Goal: Task Accomplishment & Management: Manage account settings

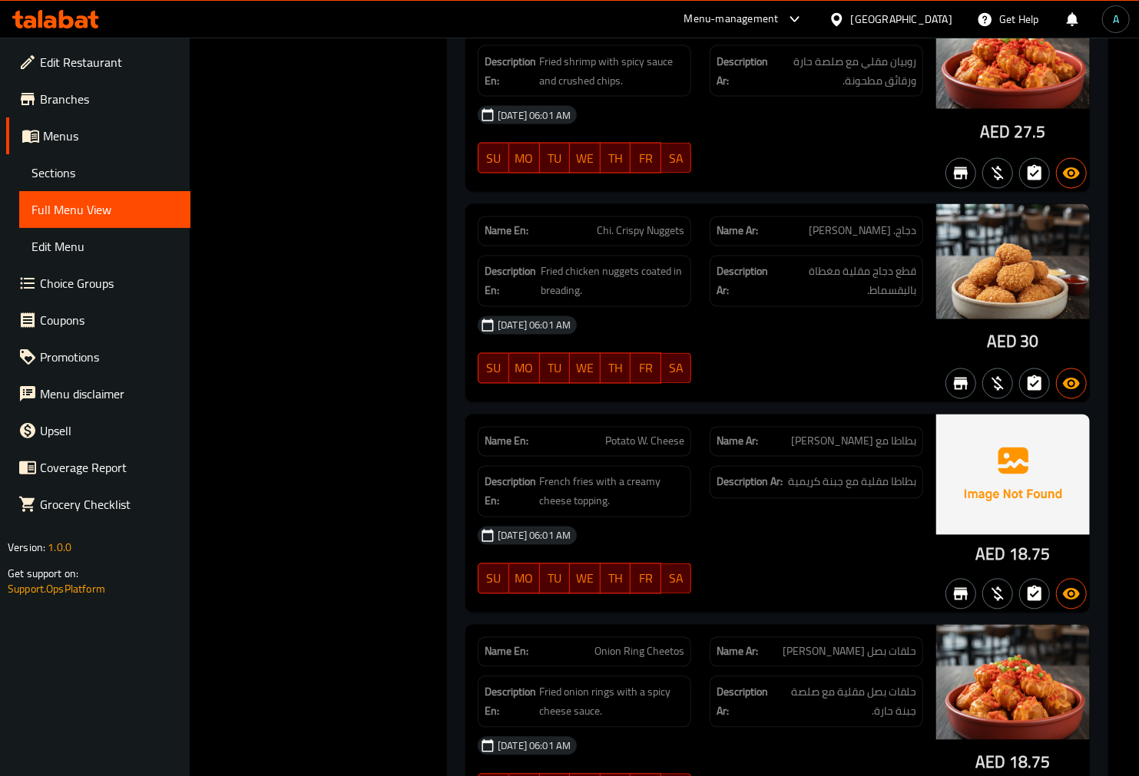
scroll to position [42492, 0]
click at [69, 164] on span "Sections" at bounding box center [104, 173] width 147 height 18
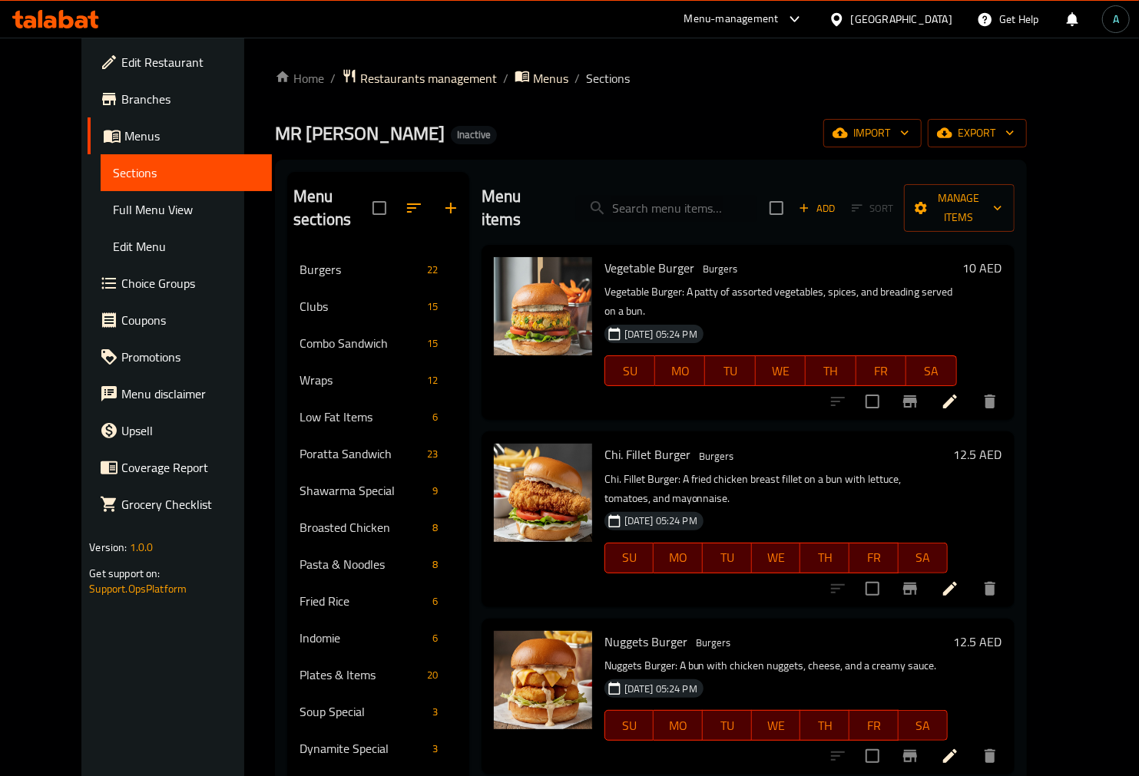
click at [669, 203] on input "search" at bounding box center [666, 208] width 181 height 27
paste input "Jumbo Prawns"
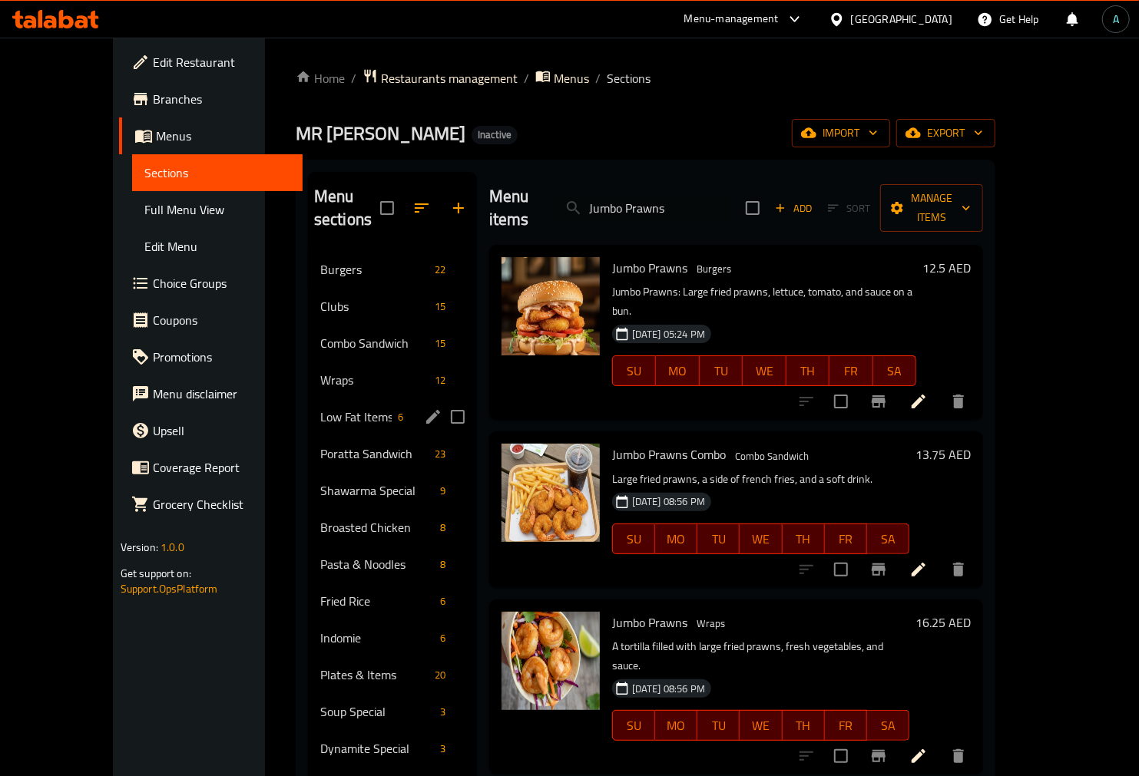
scroll to position [85, 0]
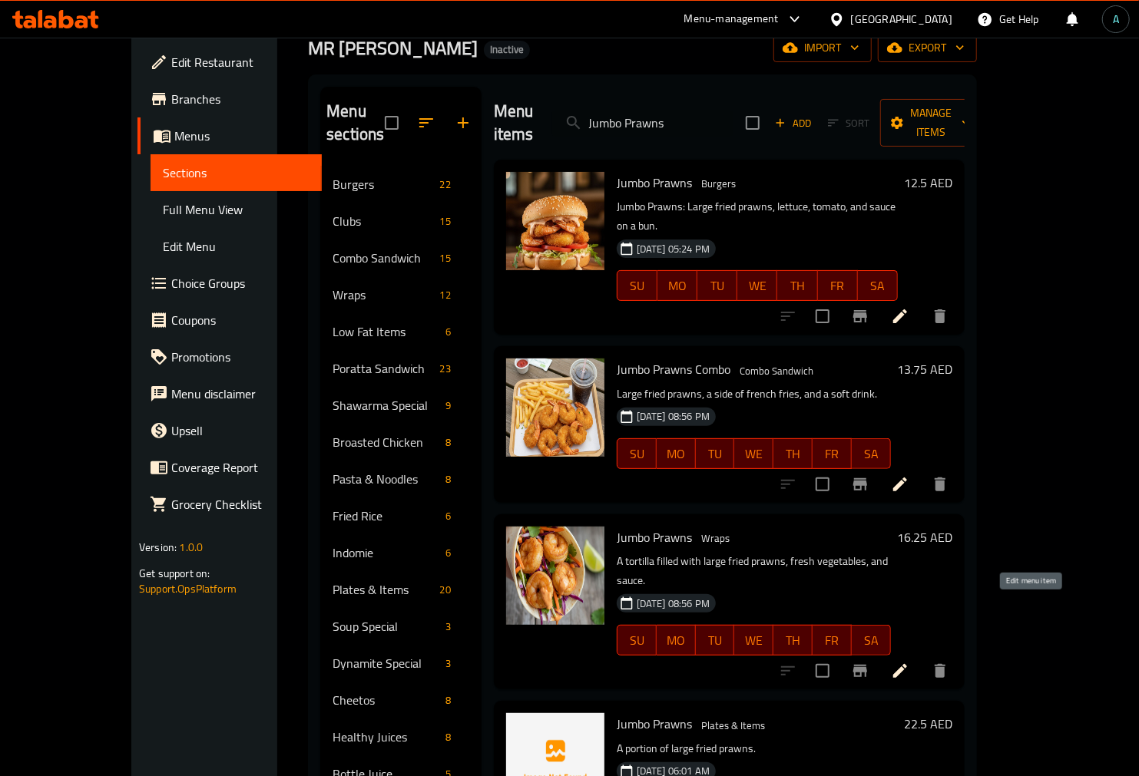
type input "Jumbo Prawns"
click at [907, 664] on icon at bounding box center [900, 671] width 14 height 14
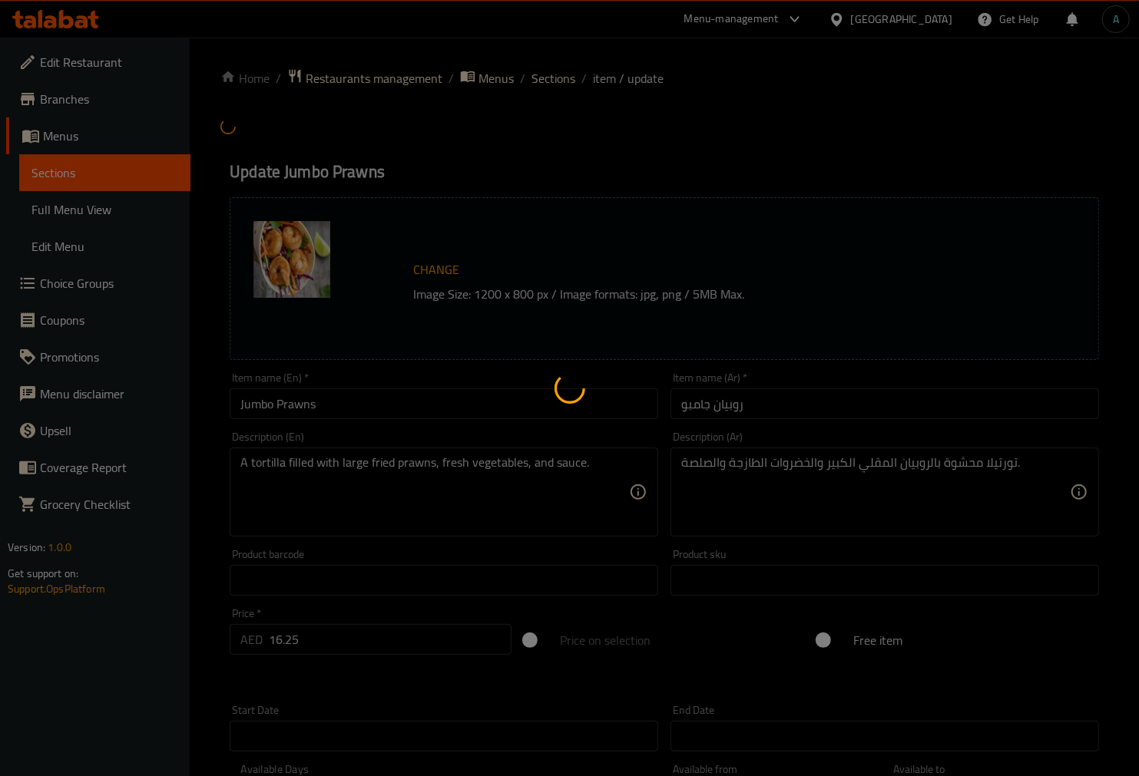
click at [412, 390] on div at bounding box center [569, 388] width 1139 height 776
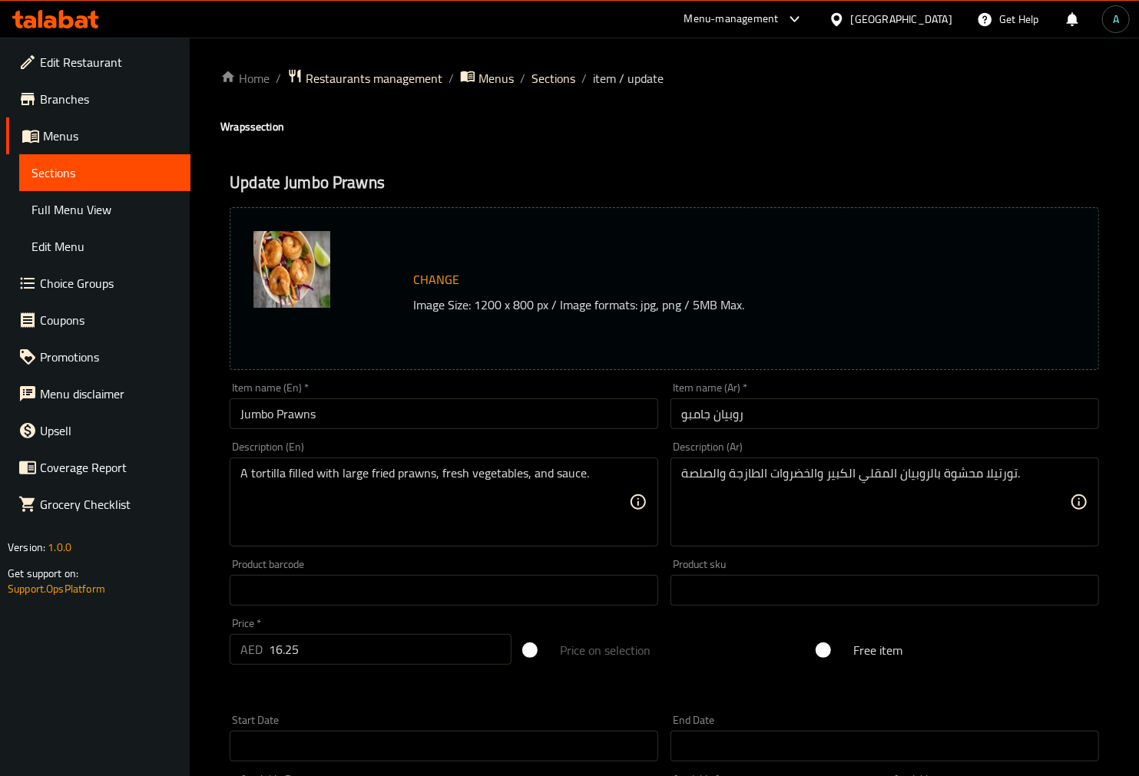
click at [398, 412] on input "Jumbo Prawns" at bounding box center [444, 413] width 428 height 31
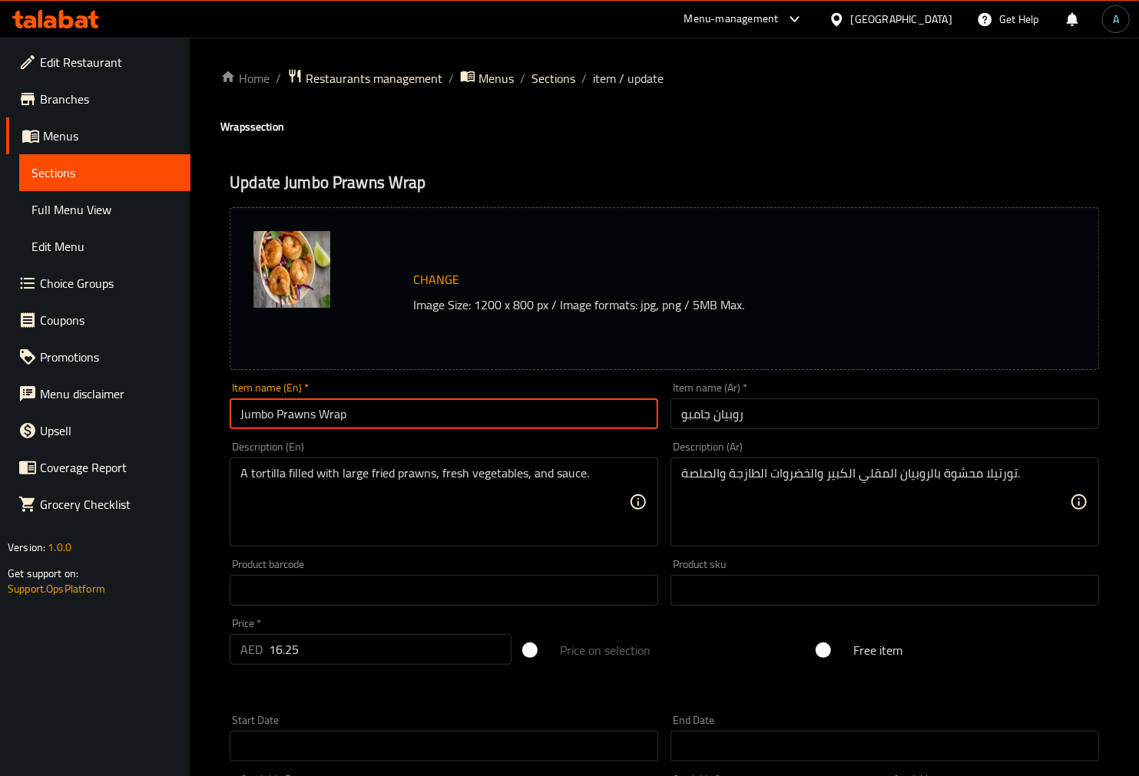
type input "Jumbo Prawns Wrap"
click at [772, 423] on input "روبيان جامبو" at bounding box center [884, 413] width 428 height 31
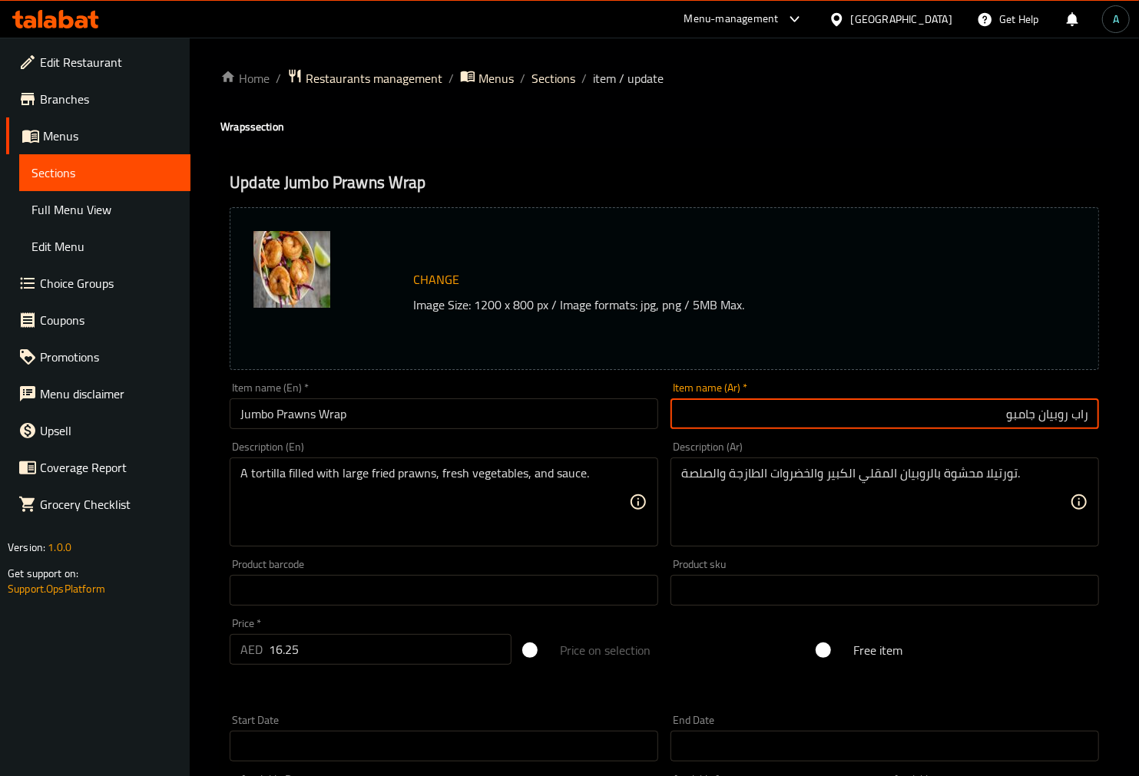
type input "راب روبيان جامبو"
click at [560, 87] on span "Sections" at bounding box center [553, 78] width 44 height 18
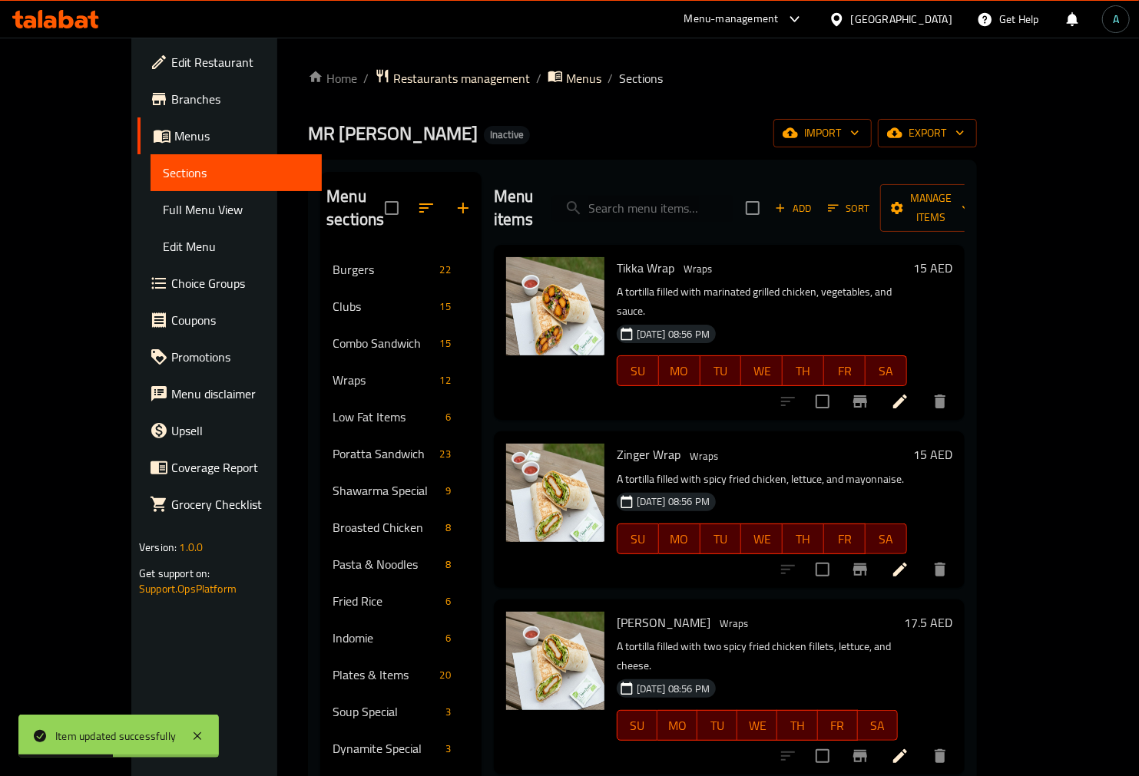
click at [668, 196] on input "search" at bounding box center [642, 208] width 181 height 27
paste input "Zinger Prawns"
type input "Zinger Prawns"
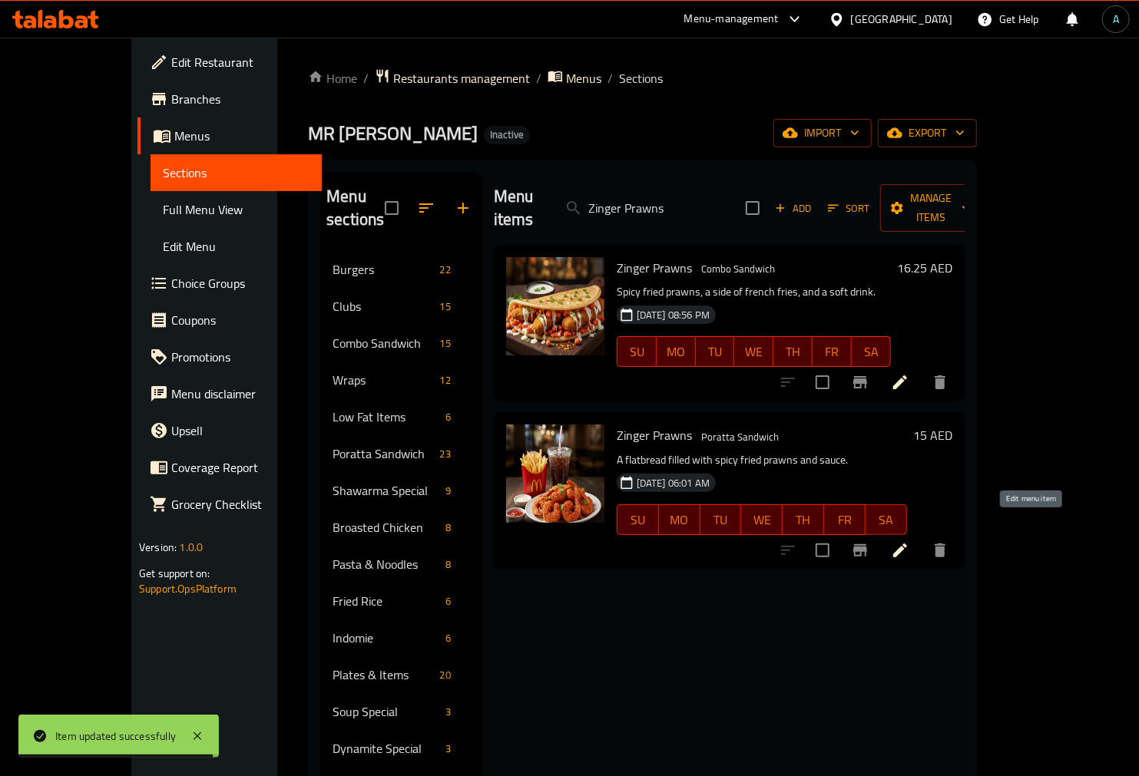
click at [909, 541] on icon at bounding box center [900, 550] width 18 height 18
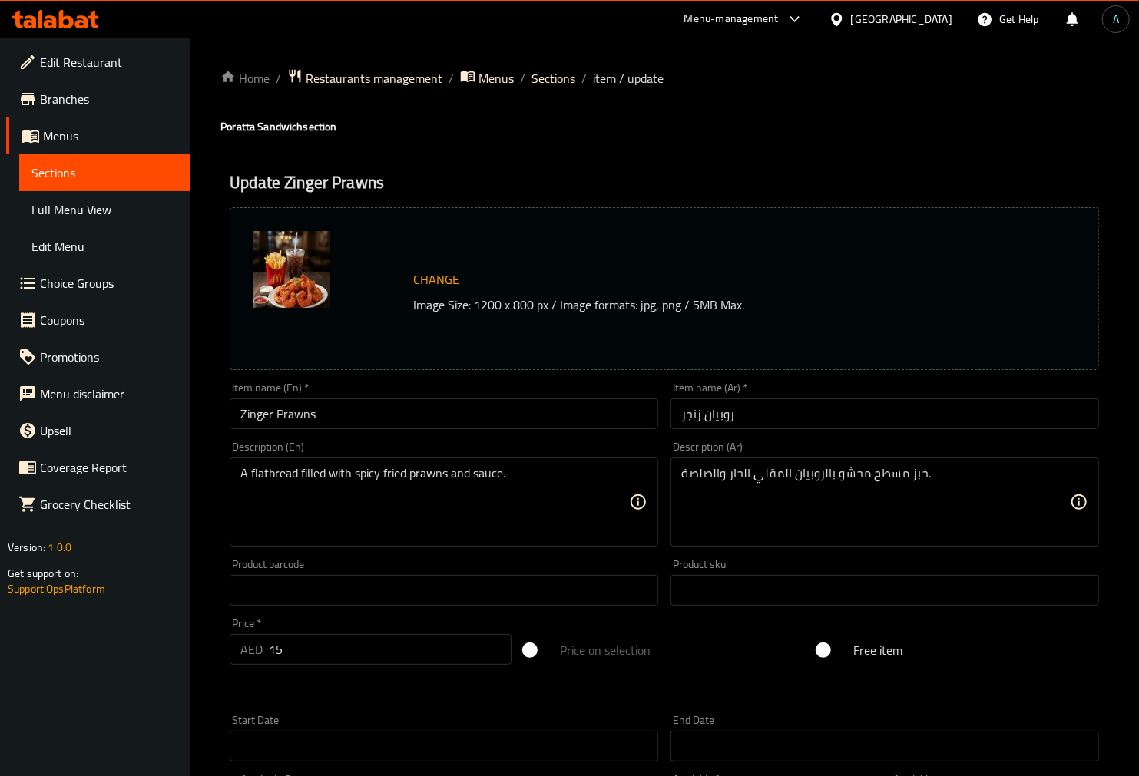
click at [233, 129] on h4 "Poratta Sandwich section" at bounding box center [664, 126] width 888 height 15
copy h4 "Poratta"
click at [332, 418] on input "Zinger Prawns" at bounding box center [444, 413] width 428 height 31
click at [230, 415] on input "Zinger Prawns" at bounding box center [444, 413] width 428 height 31
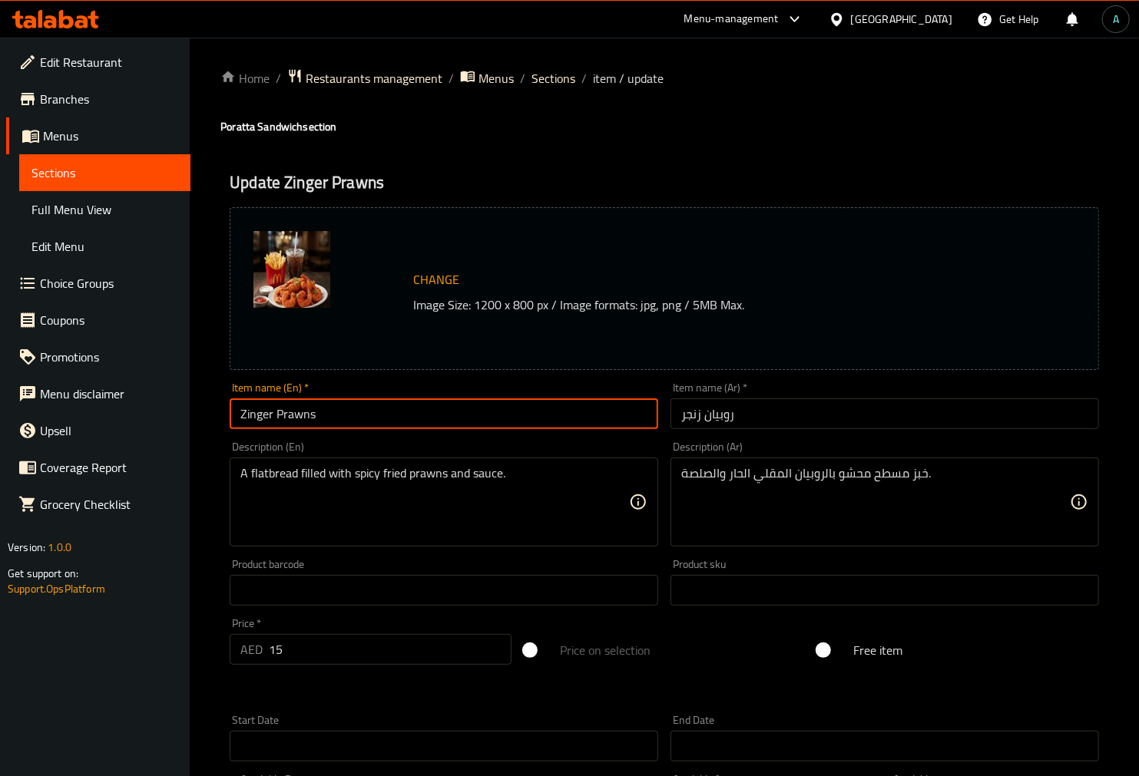
paste input "Poratta"
type input "Poratta Zinger Prawns"
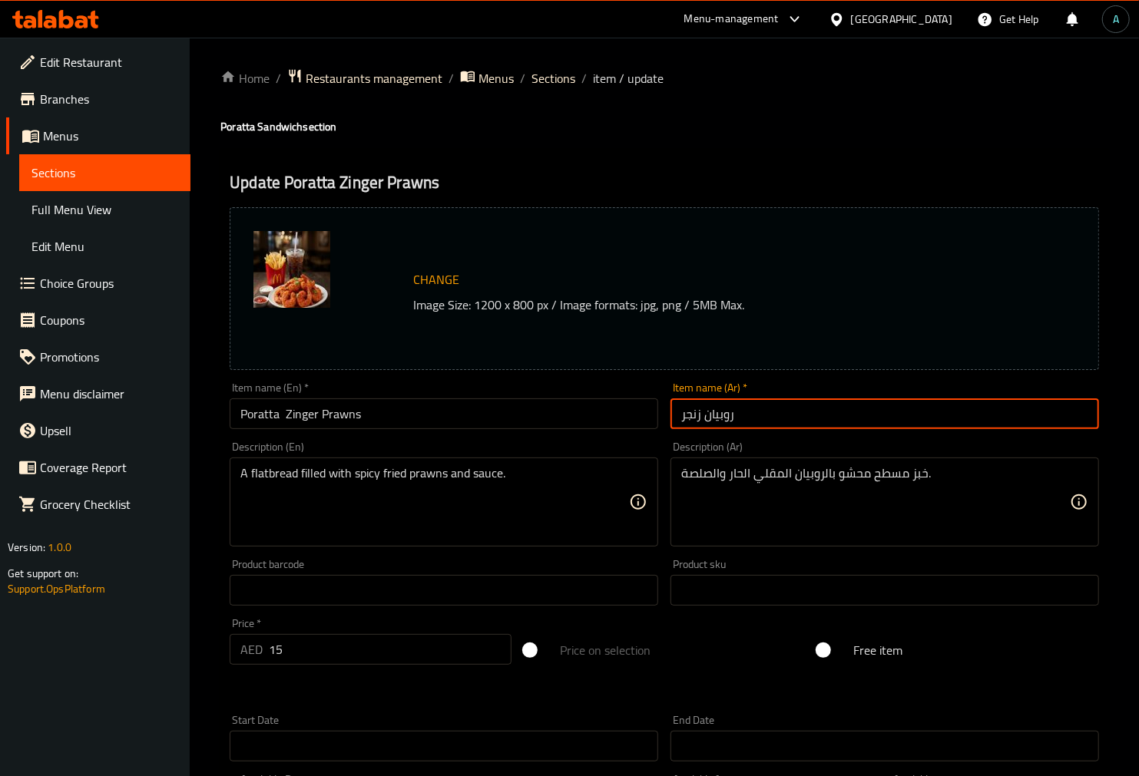
click at [802, 426] on input "روبيان زنجر" at bounding box center [884, 413] width 428 height 31
click at [1092, 413] on input "روبيان زنجر" at bounding box center [884, 413] width 428 height 31
type input "بوراتا روبيان زنجر"
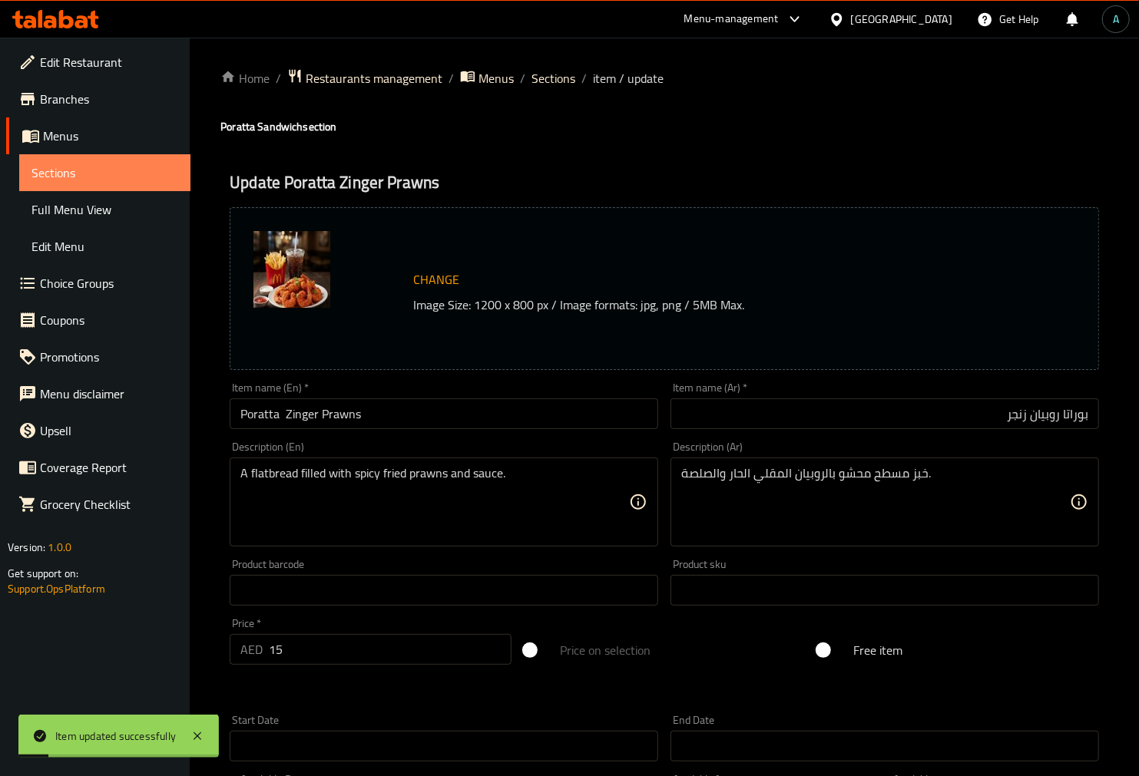
click at [90, 183] on link "Sections" at bounding box center [104, 172] width 171 height 37
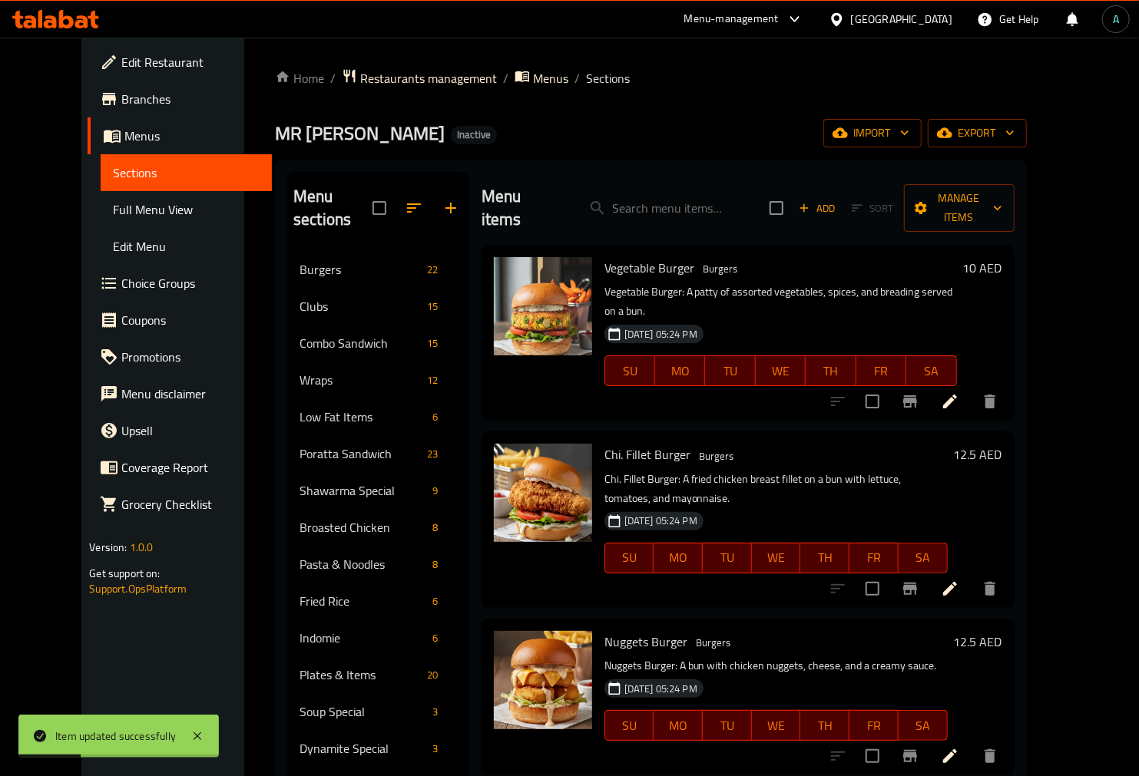
click at [701, 200] on input "search" at bounding box center [666, 208] width 181 height 27
paste input "Butterfly Prawns"
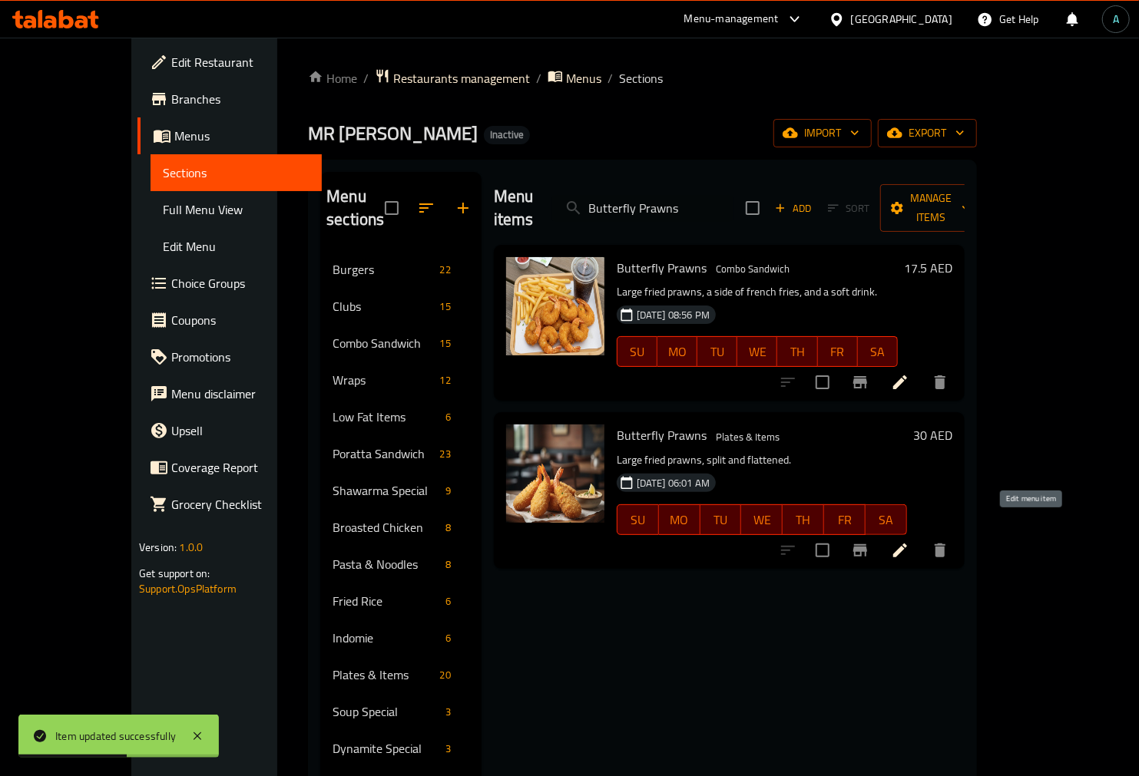
type input "Butterfly Prawns"
click at [909, 541] on icon at bounding box center [900, 550] width 18 height 18
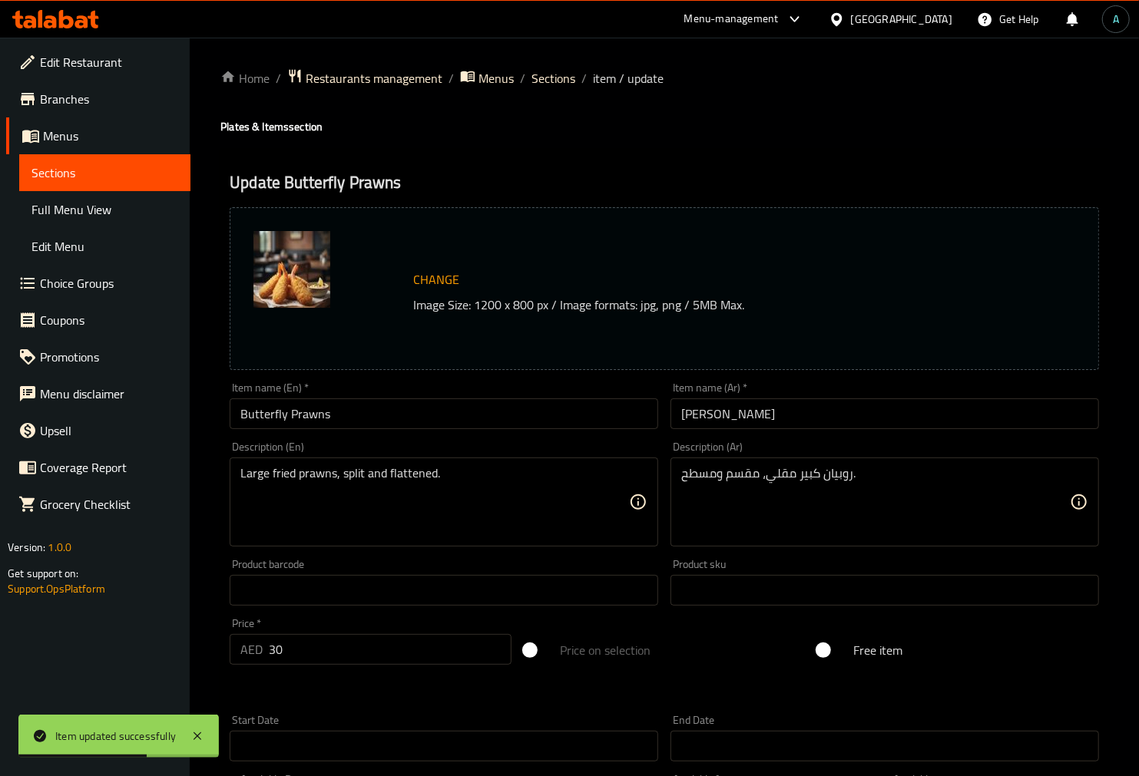
click at [427, 417] on input "Butterfly Prawns" at bounding box center [444, 413] width 428 height 31
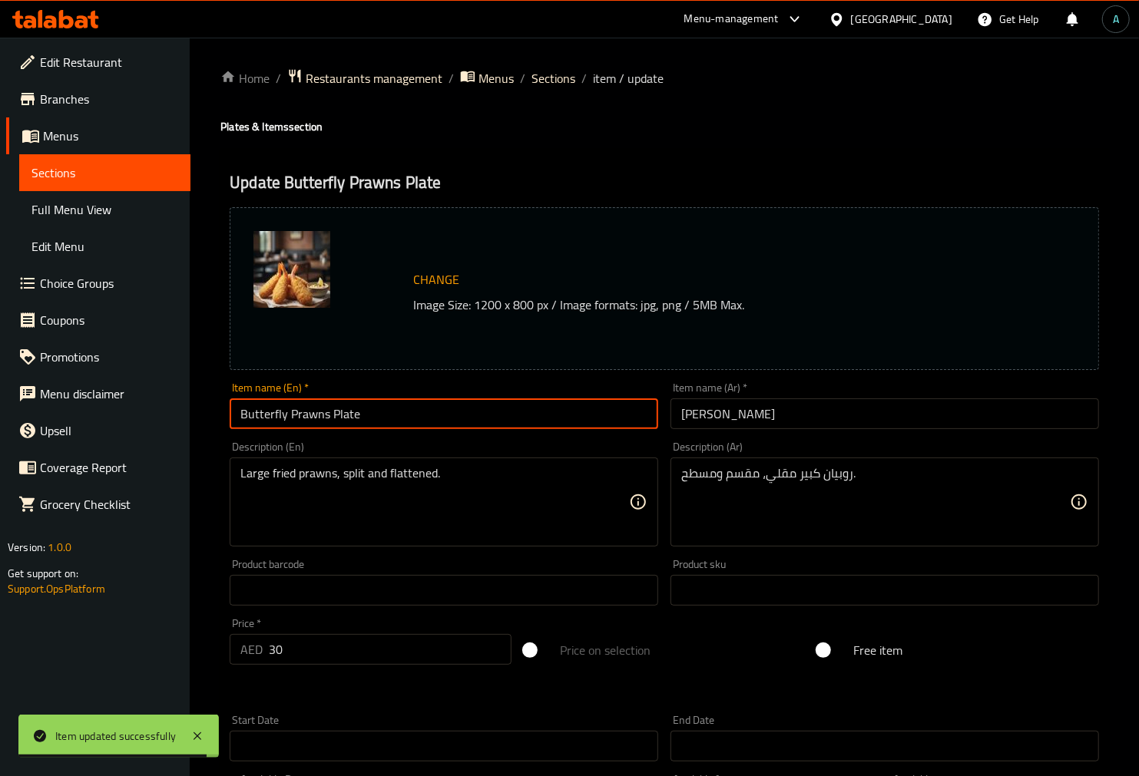
type input "Butterfly Prawns Plate"
click at [823, 413] on input "[PERSON_NAME]" at bounding box center [884, 413] width 428 height 31
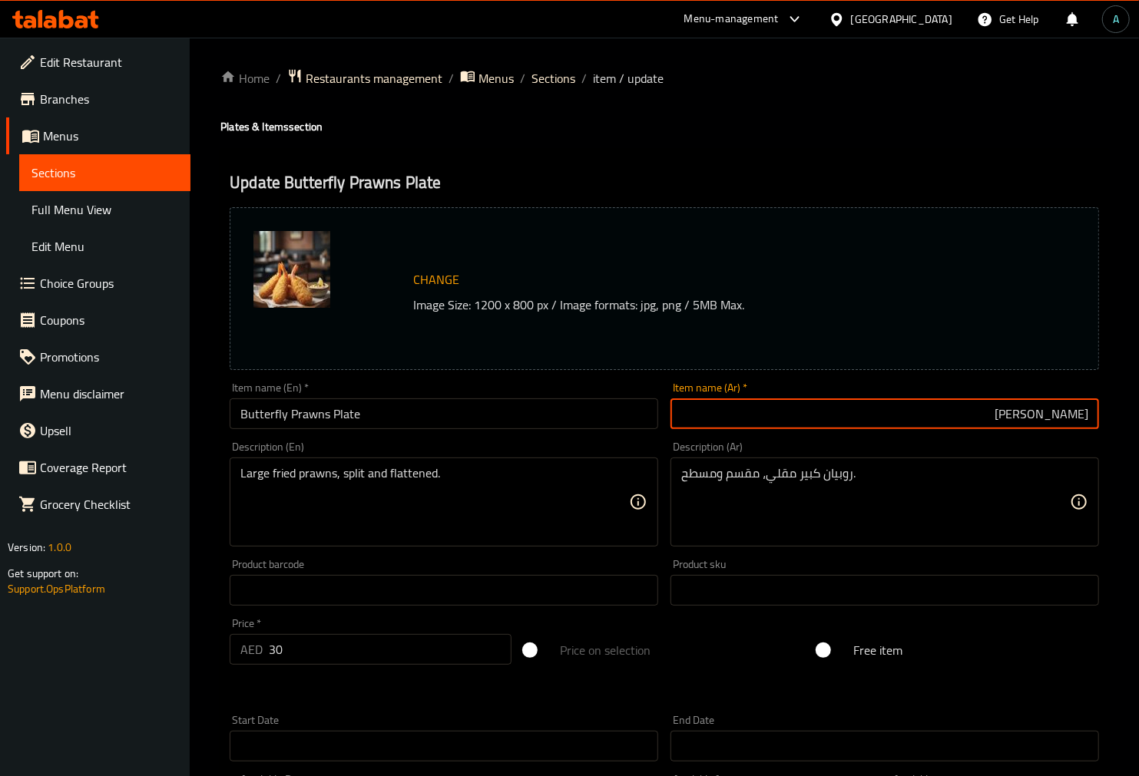
click at [1088, 418] on input "[PERSON_NAME]" at bounding box center [884, 413] width 428 height 31
type input "صحن [PERSON_NAME]"
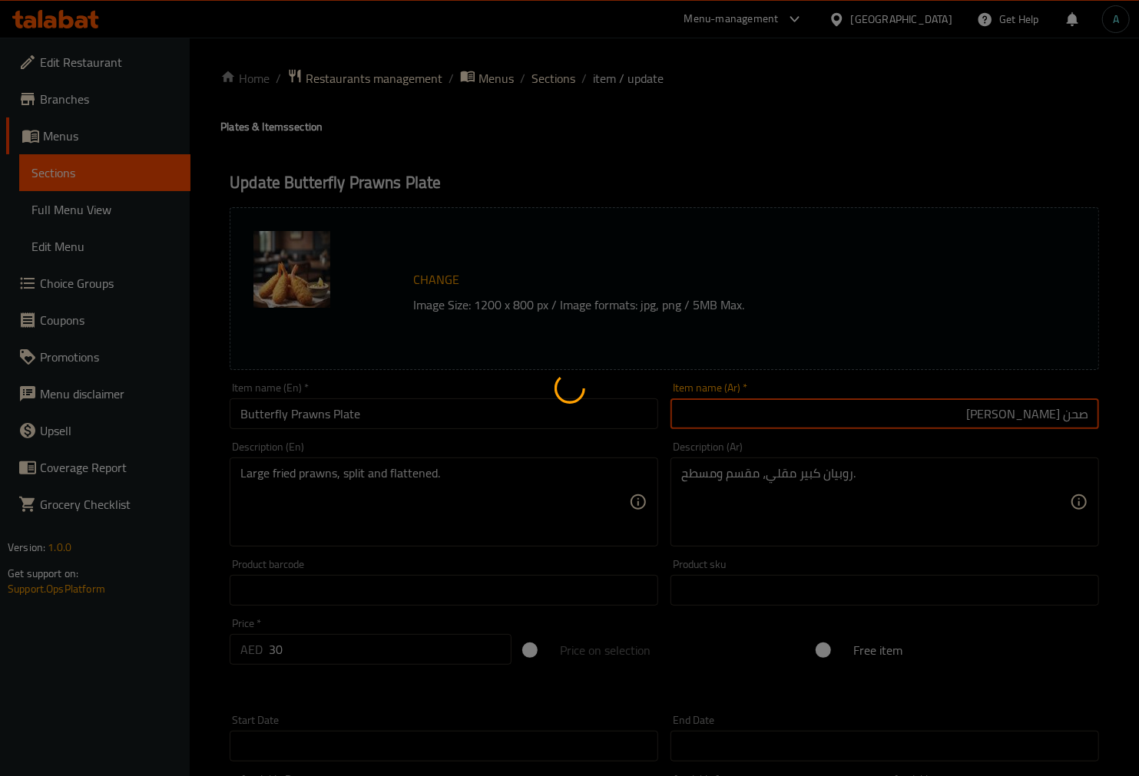
click at [549, 82] on div at bounding box center [569, 388] width 1139 height 776
click at [562, 88] on div at bounding box center [569, 388] width 1139 height 776
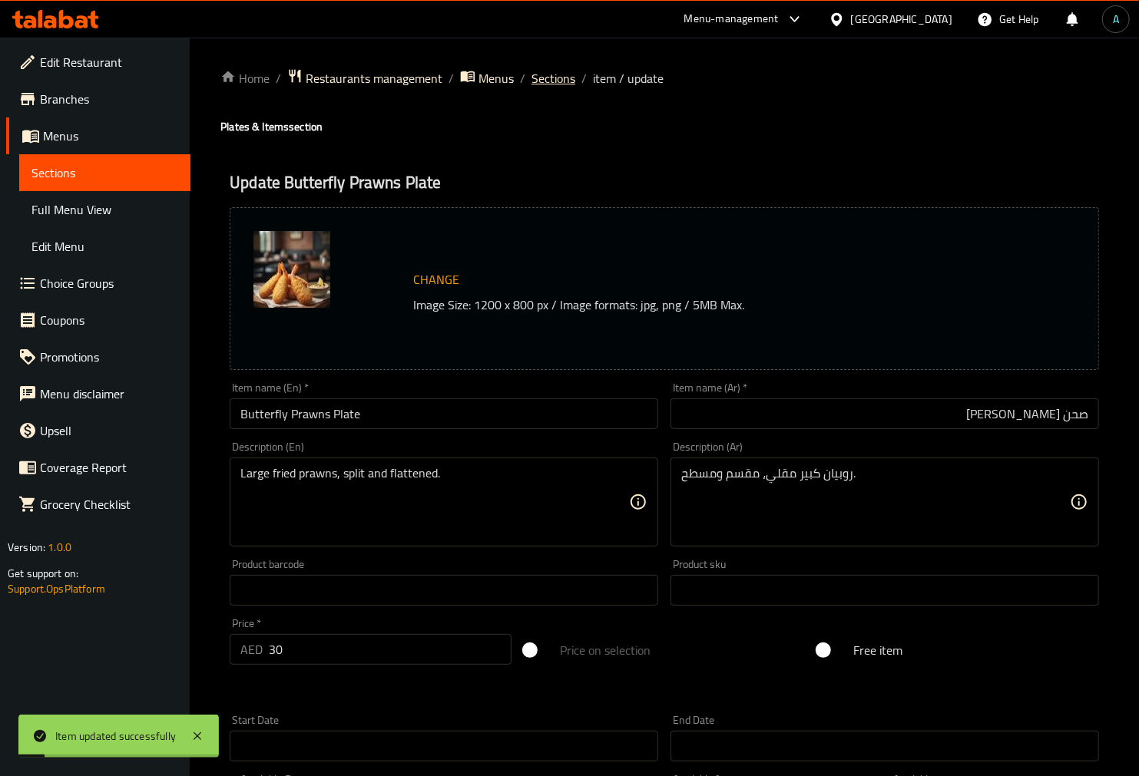
click at [548, 82] on span "Sections" at bounding box center [553, 78] width 44 height 18
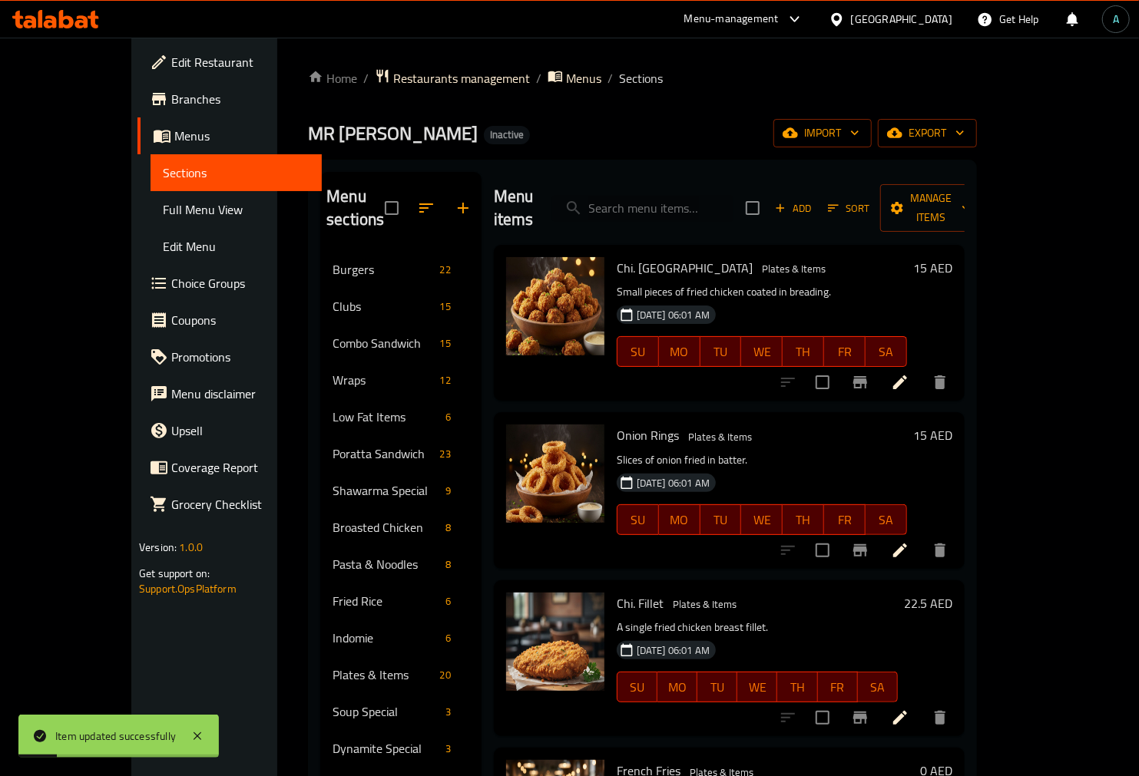
click at [733, 195] on input "search" at bounding box center [642, 208] width 181 height 27
paste input "Zinger Cheetos"
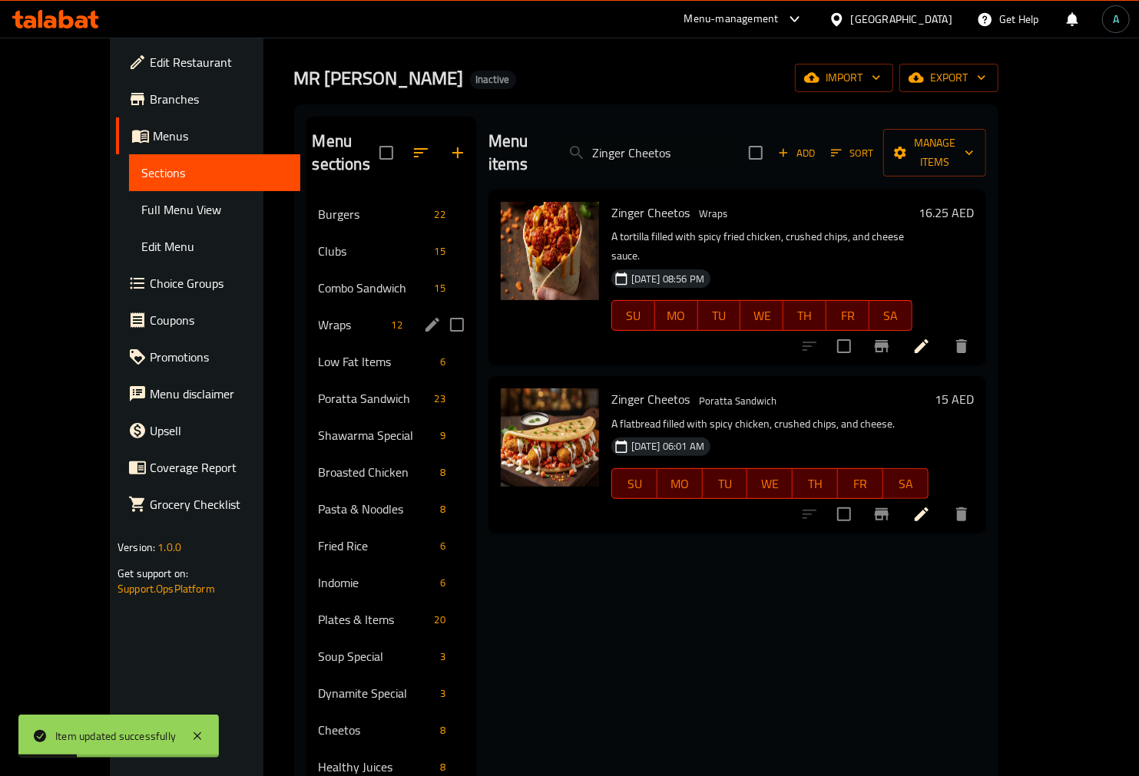
scroll to position [85, 0]
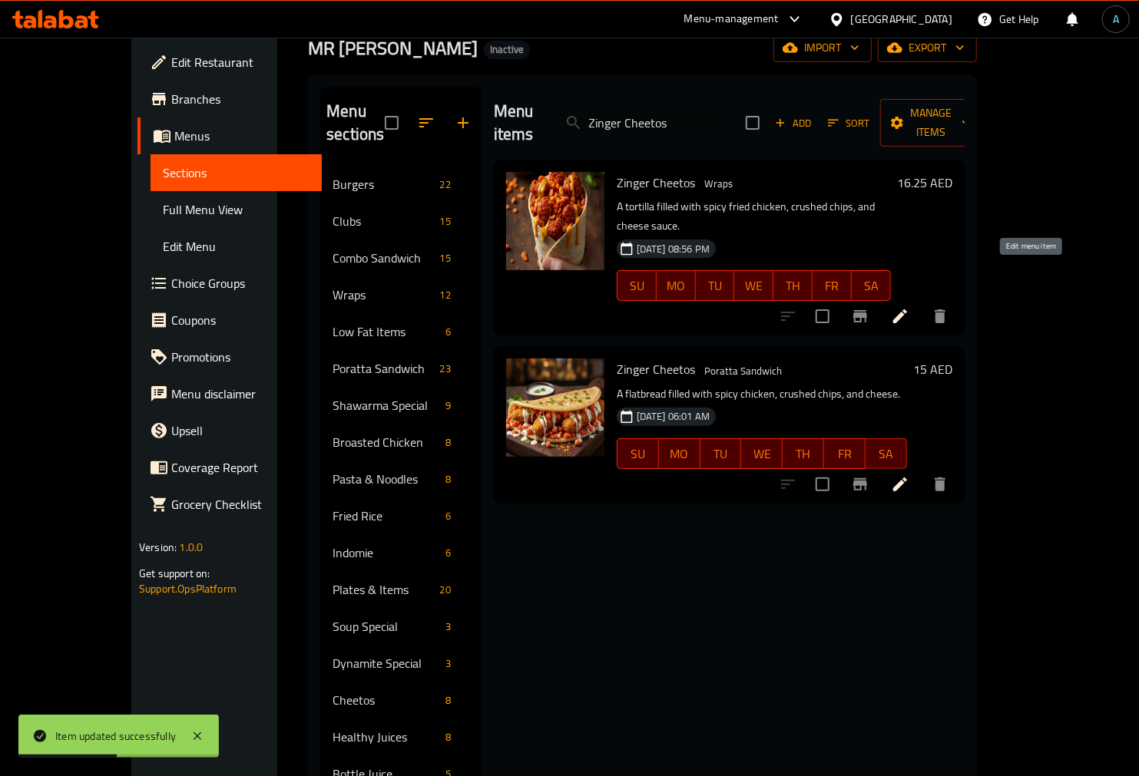
type input "Zinger Cheetos"
click at [909, 307] on icon at bounding box center [900, 316] width 18 height 18
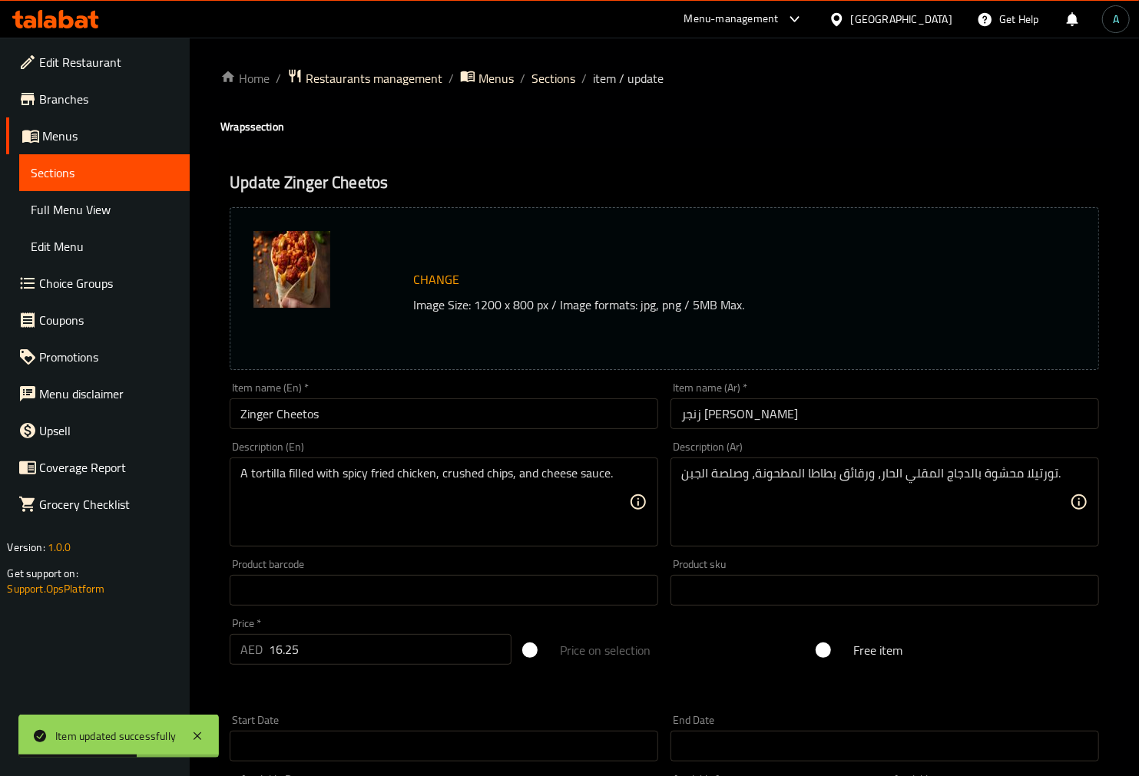
click at [362, 408] on input "Zinger Cheetos" at bounding box center [444, 413] width 428 height 31
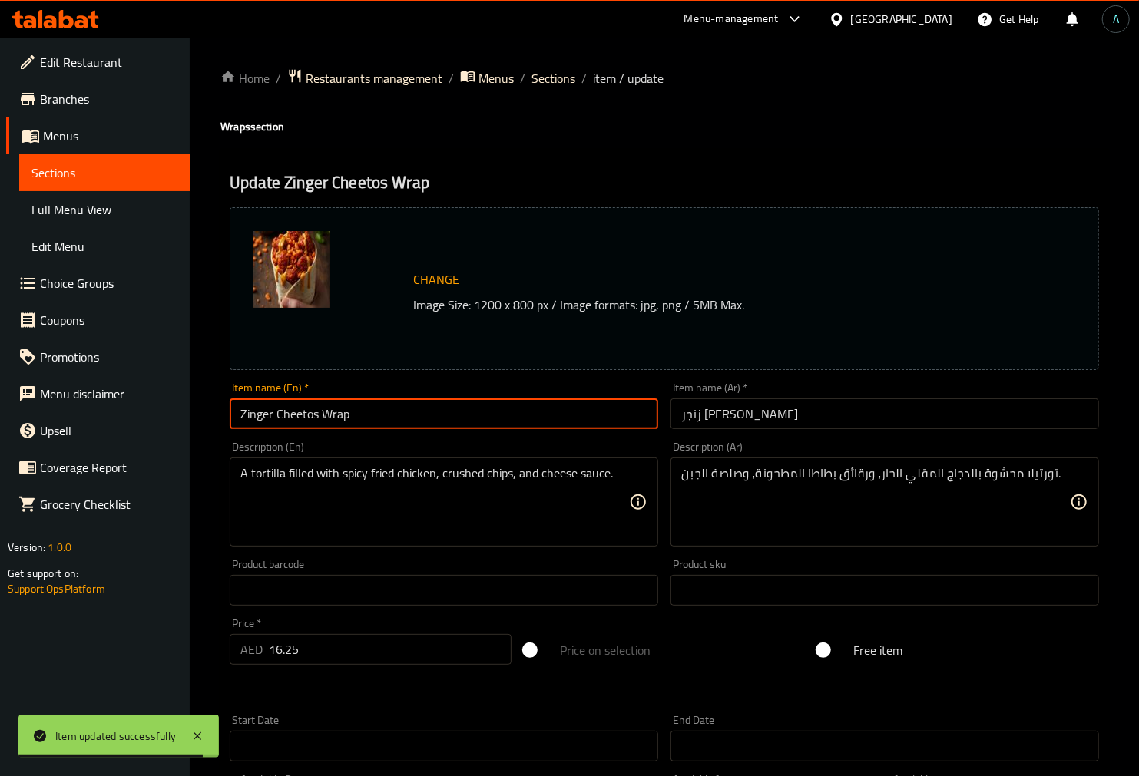
type input "Zinger Cheetos Wrap"
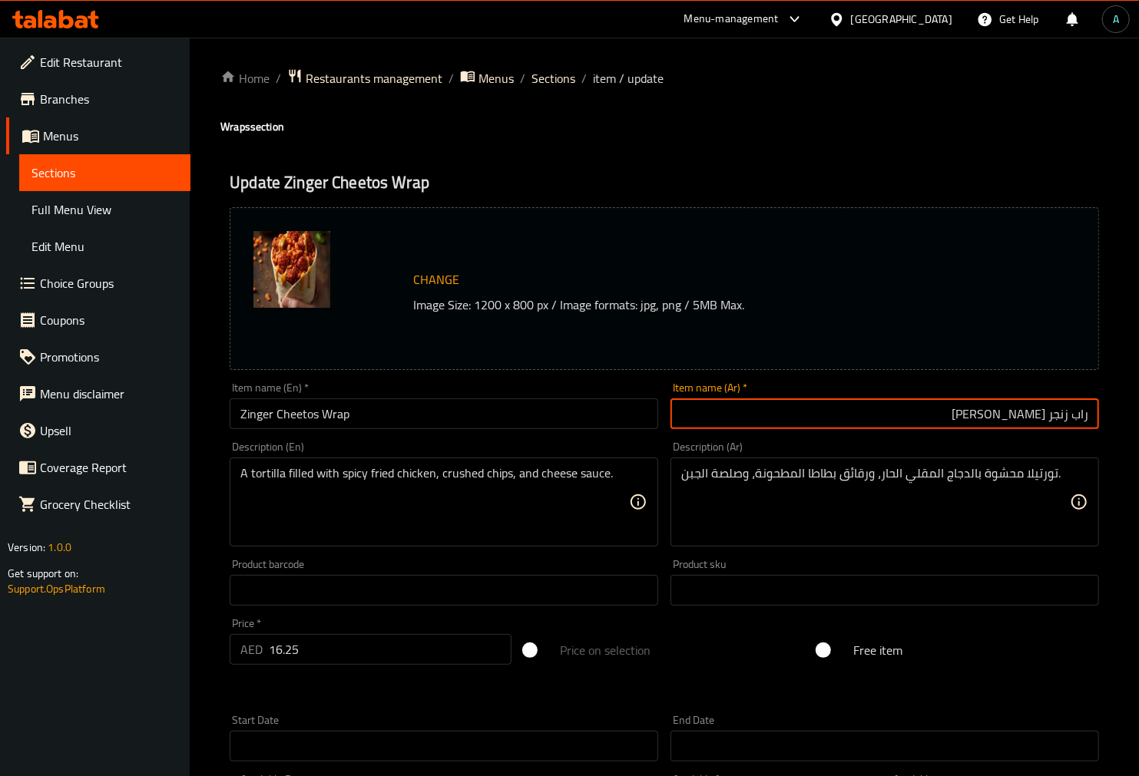
type input "راب زنجر [PERSON_NAME]"
click at [92, 172] on span "Sections" at bounding box center [104, 173] width 147 height 18
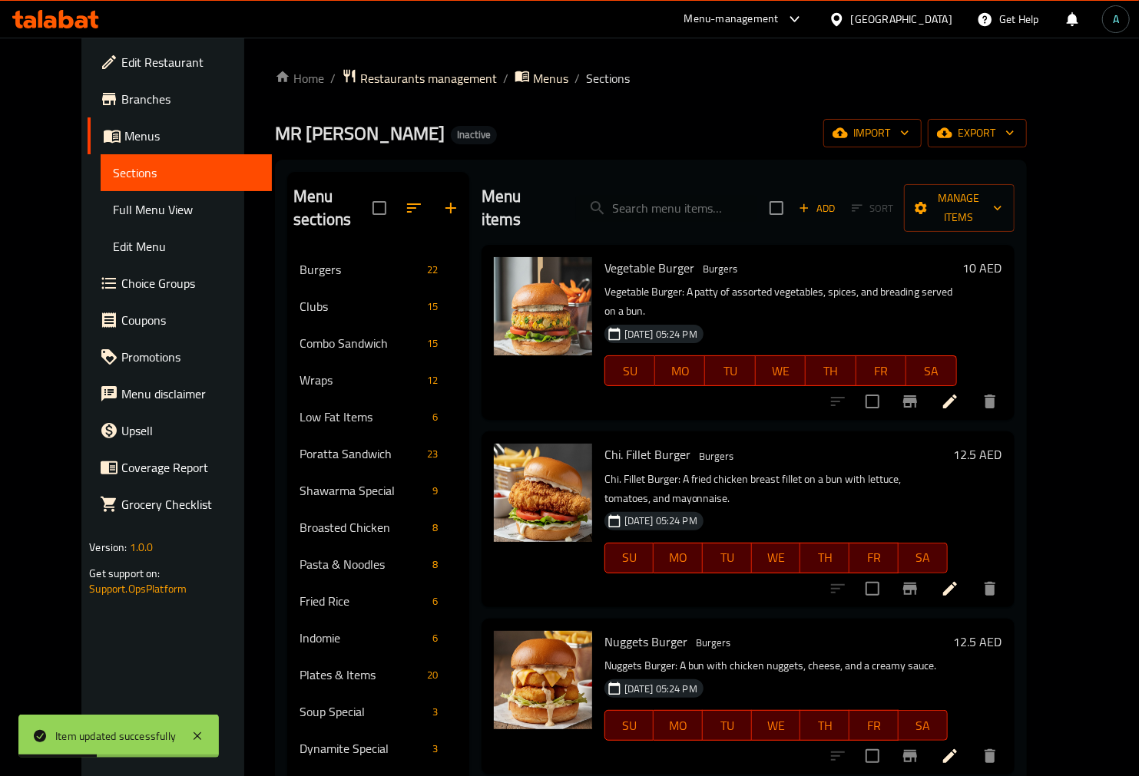
click at [1026, 148] on div "Home / Restaurants management / Menus / Sections MR KARAK Inactive import expor…" at bounding box center [651, 592] width 752 height 1049
drag, startPoint x: 726, startPoint y: 183, endPoint x: 720, endPoint y: 190, distance: 9.2
click at [727, 195] on input "search" at bounding box center [666, 208] width 181 height 27
paste input "Zinger Prawns"
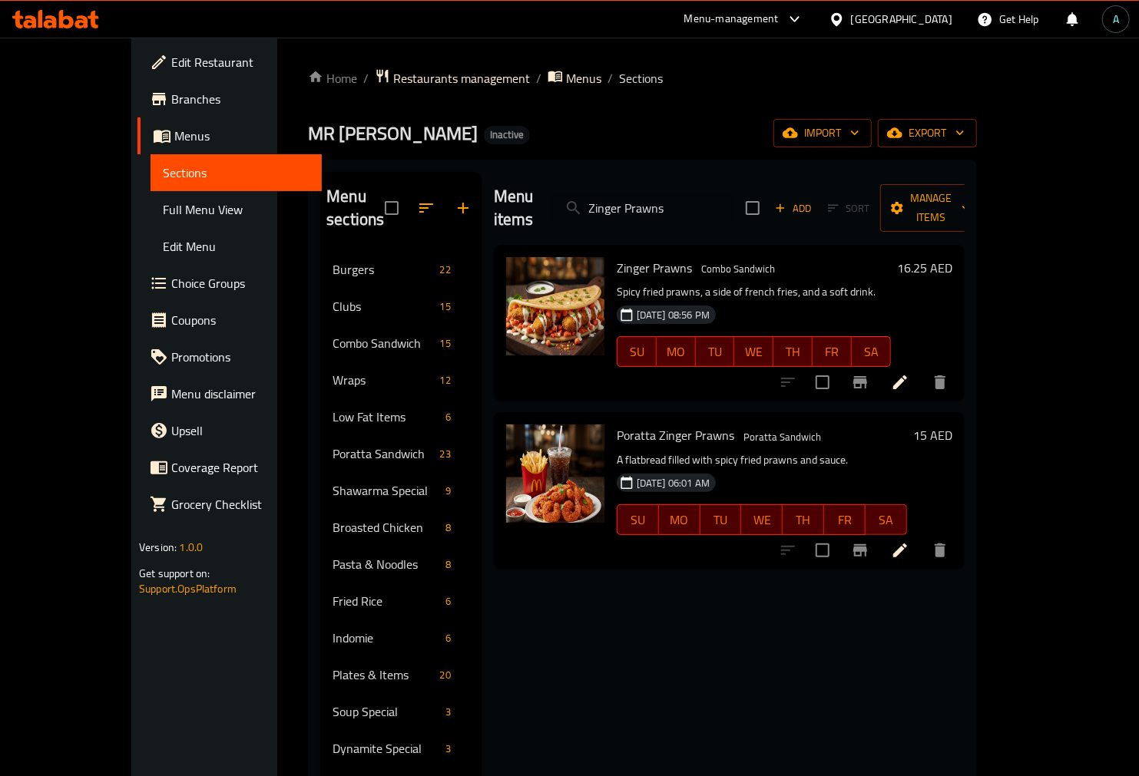
click at [715, 196] on input "Zinger Prawns" at bounding box center [642, 208] width 181 height 27
paste input "Butterfly"
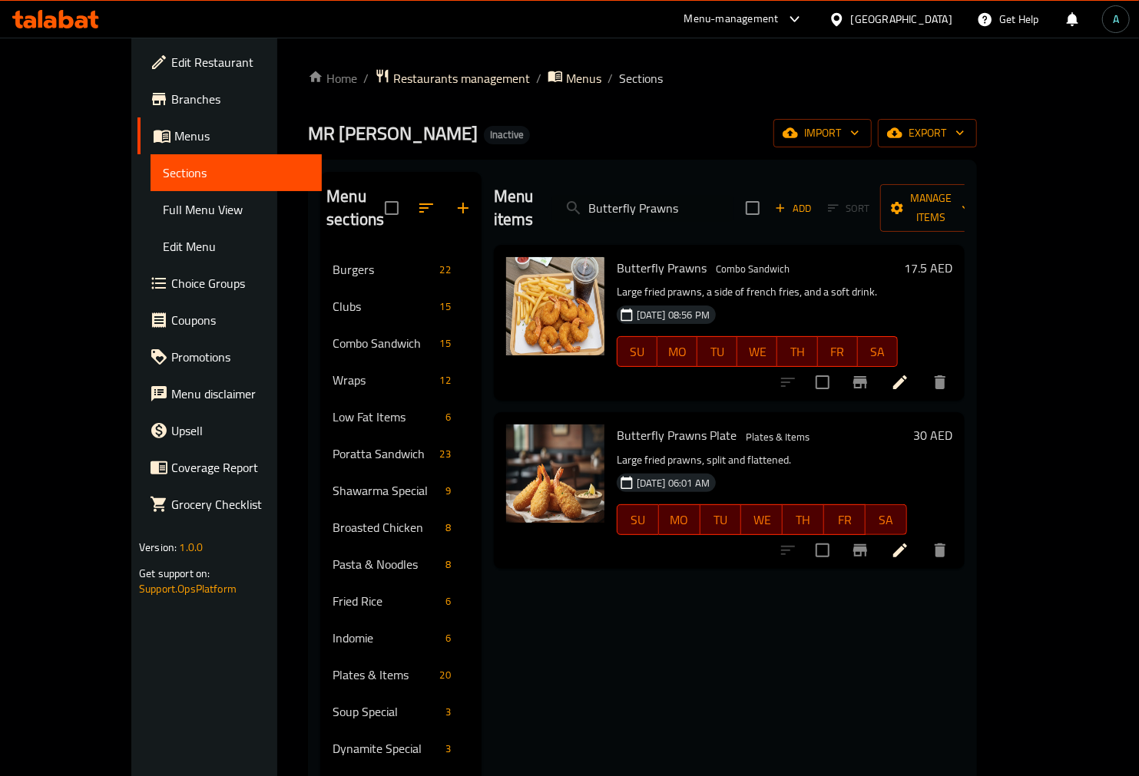
drag, startPoint x: 731, startPoint y: 197, endPoint x: 403, endPoint y: 197, distance: 327.8
click at [403, 197] on div "Menu sections Burgers 22 Clubs 15 Combo Sandwich 15 Wraps 12 Low Fat Items 6 Po…" at bounding box center [642, 638] width 644 height 933
paste input "Jumbo"
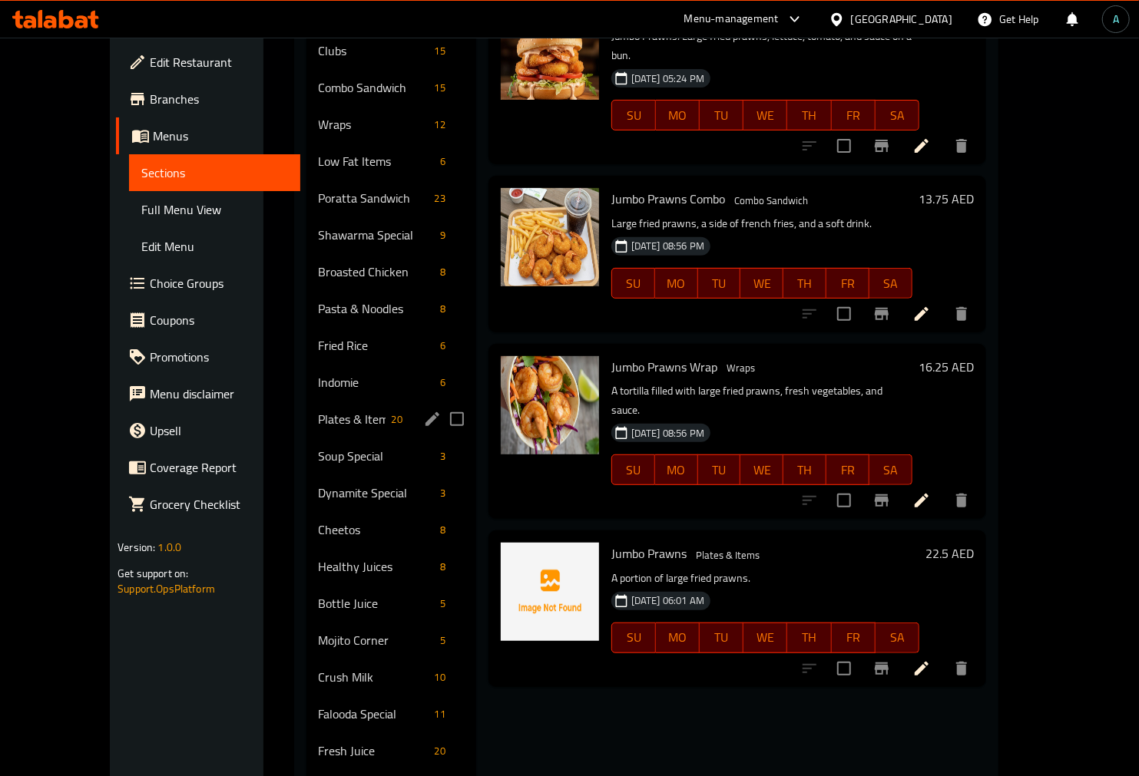
scroll to position [170, 0]
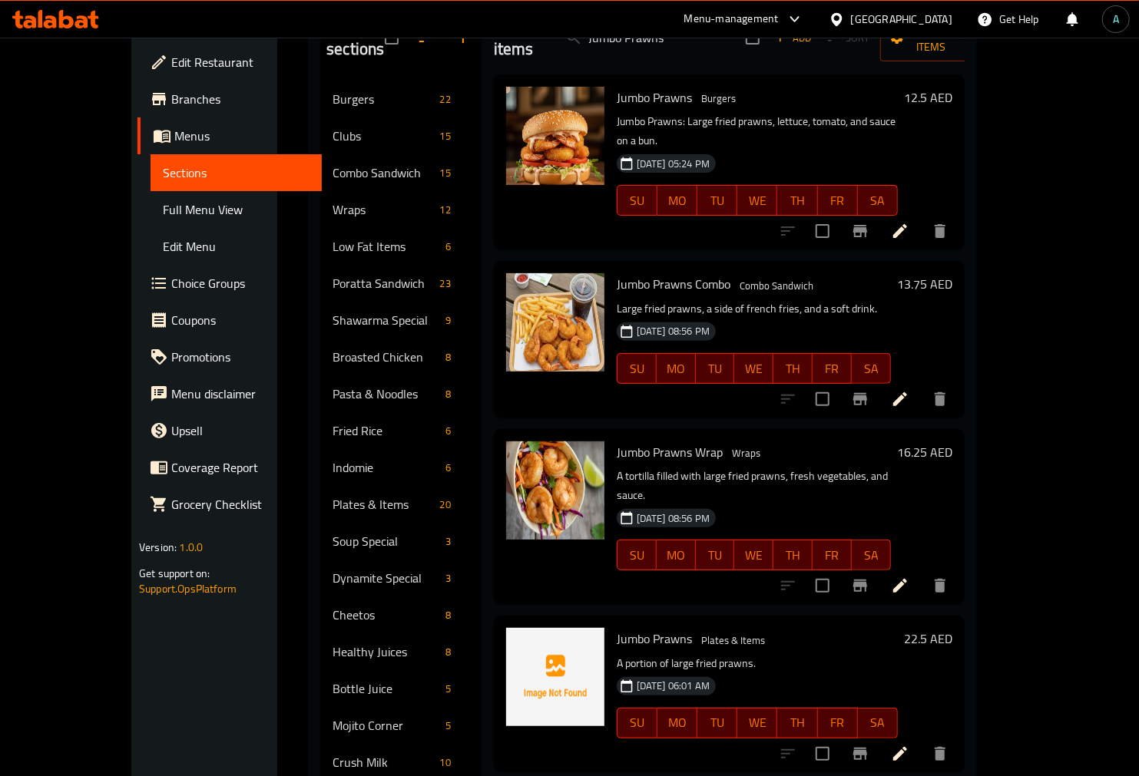
type input "Jumbo Prawns"
click at [909, 745] on icon at bounding box center [900, 754] width 18 height 18
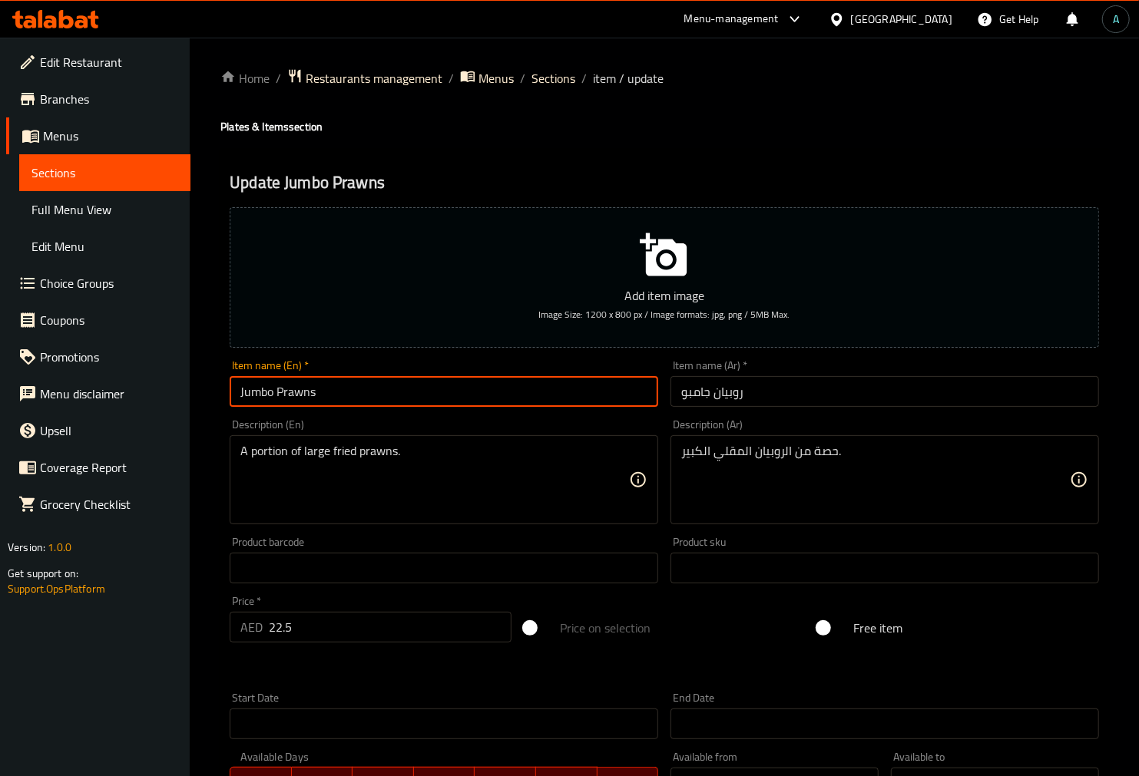
click at [481, 377] on input "Jumbo Prawns" at bounding box center [444, 391] width 428 height 31
type input "Jumbo Prawns Plate"
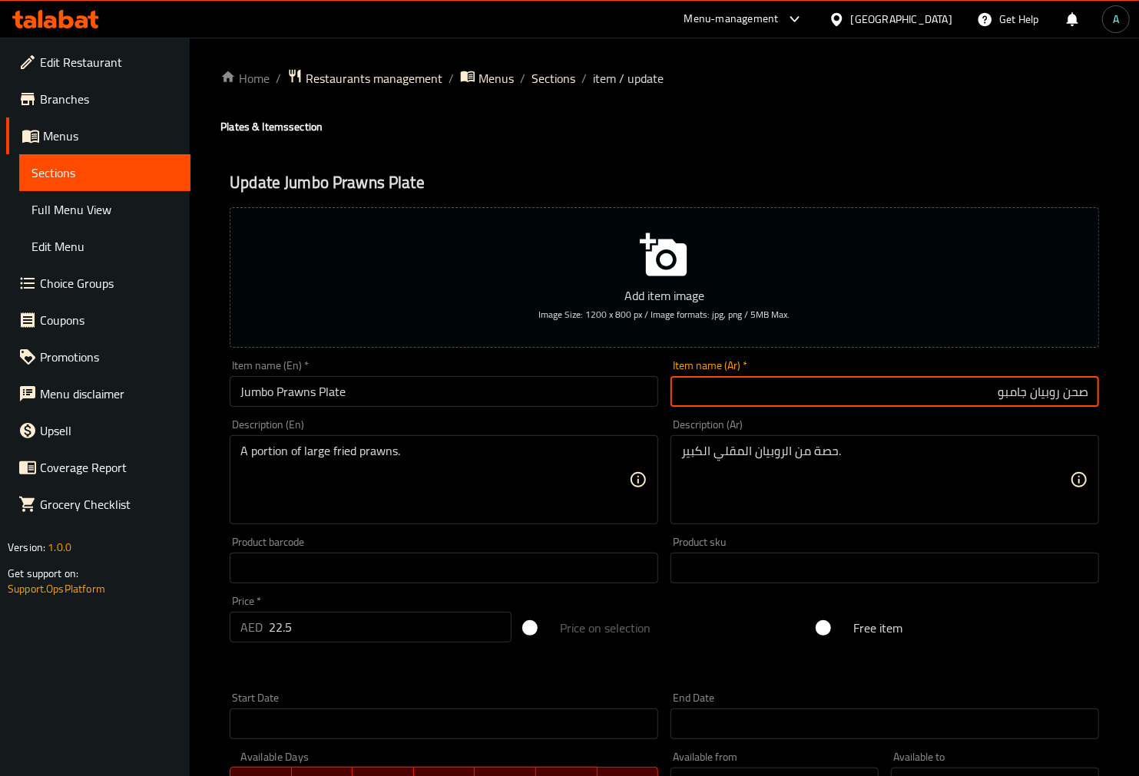
type input "صحن روبيان جامبو"
click at [581, 86] on li "/" at bounding box center [583, 78] width 5 height 18
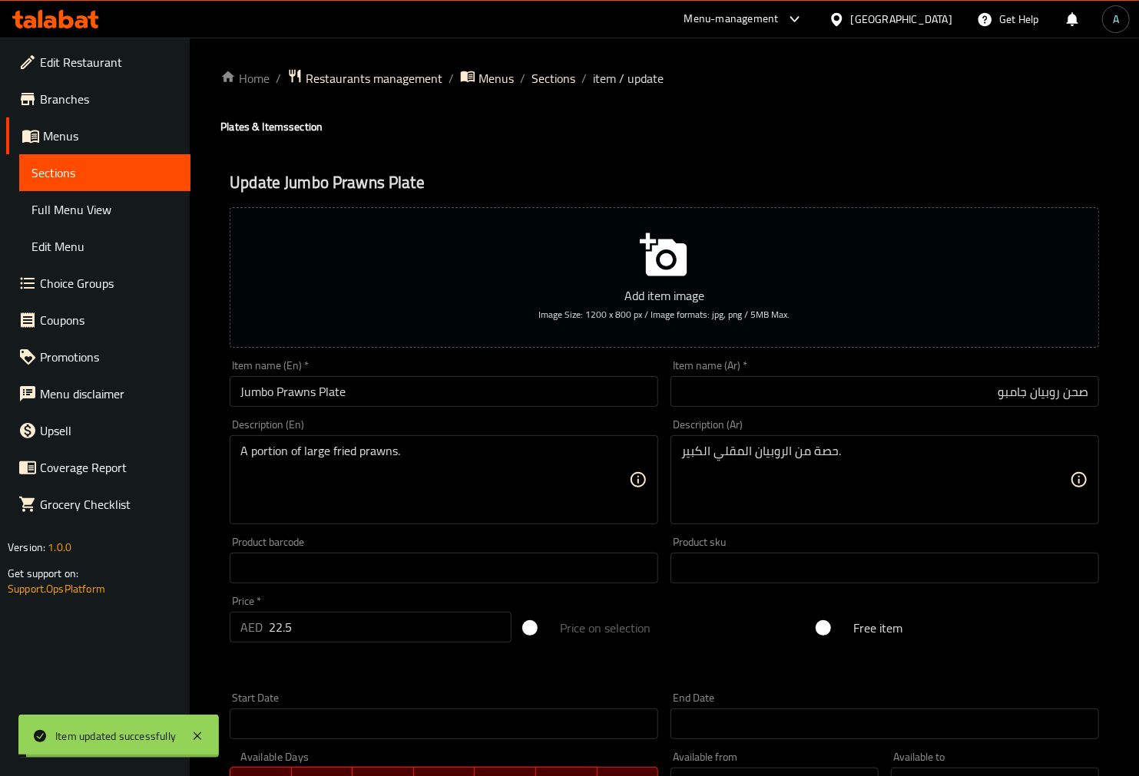
click at [574, 86] on ol "Home / Restaurants management / Menus / Sections / item / update" at bounding box center [664, 78] width 888 height 20
click at [564, 80] on span "Sections" at bounding box center [553, 78] width 44 height 18
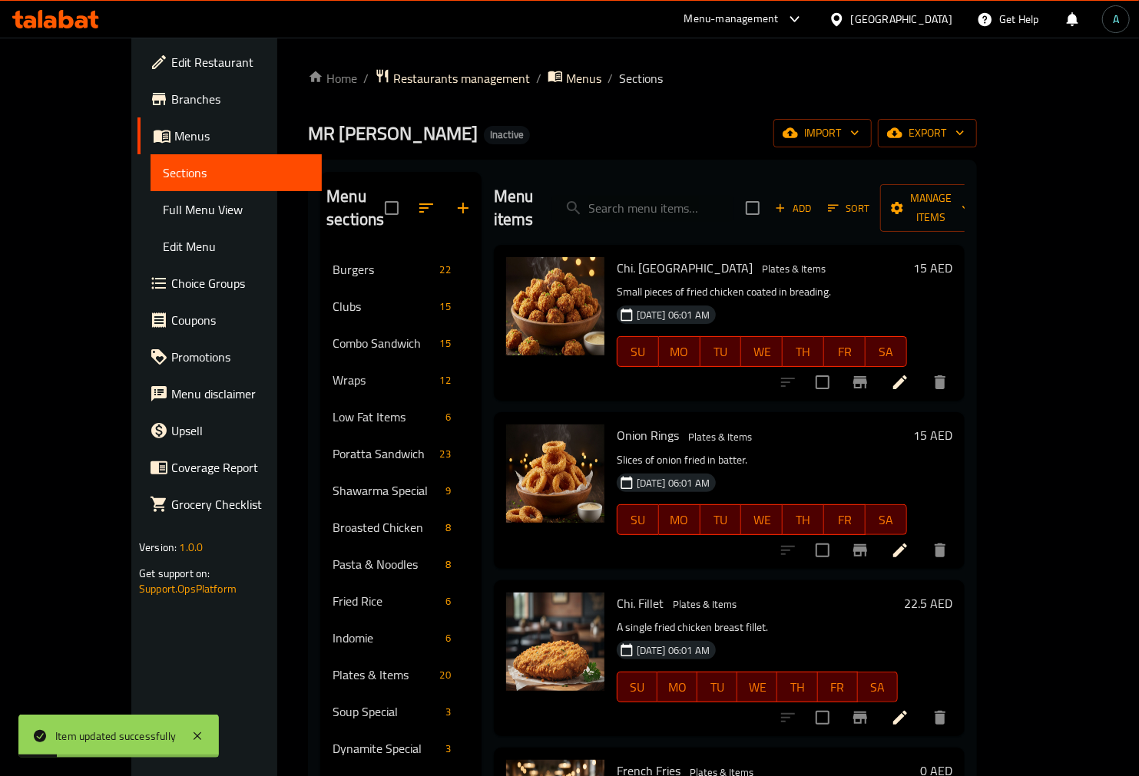
click at [163, 213] on span "Full Menu View" at bounding box center [236, 209] width 147 height 18
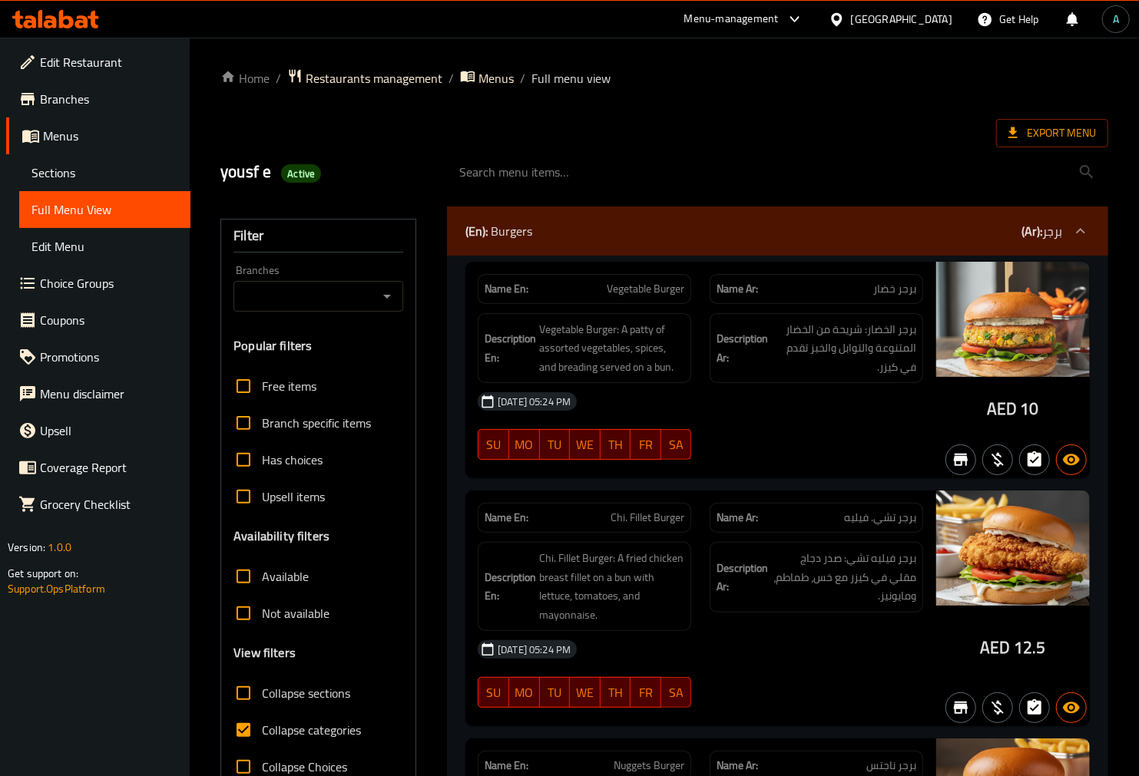
click at [272, 734] on span "Collapse categories" at bounding box center [311, 730] width 99 height 18
click at [262, 734] on input "Collapse categories" at bounding box center [243, 730] width 37 height 37
checkbox input "false"
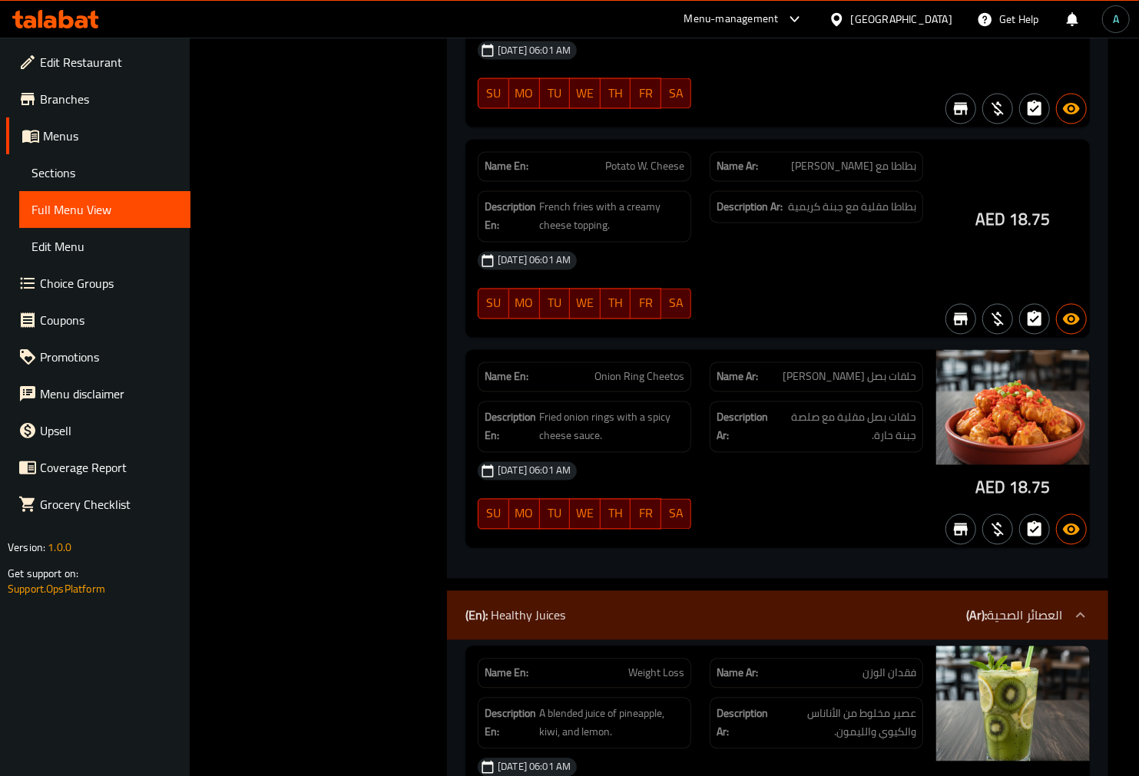
click at [467, 604] on b "(En):" at bounding box center [476, 615] width 22 height 23
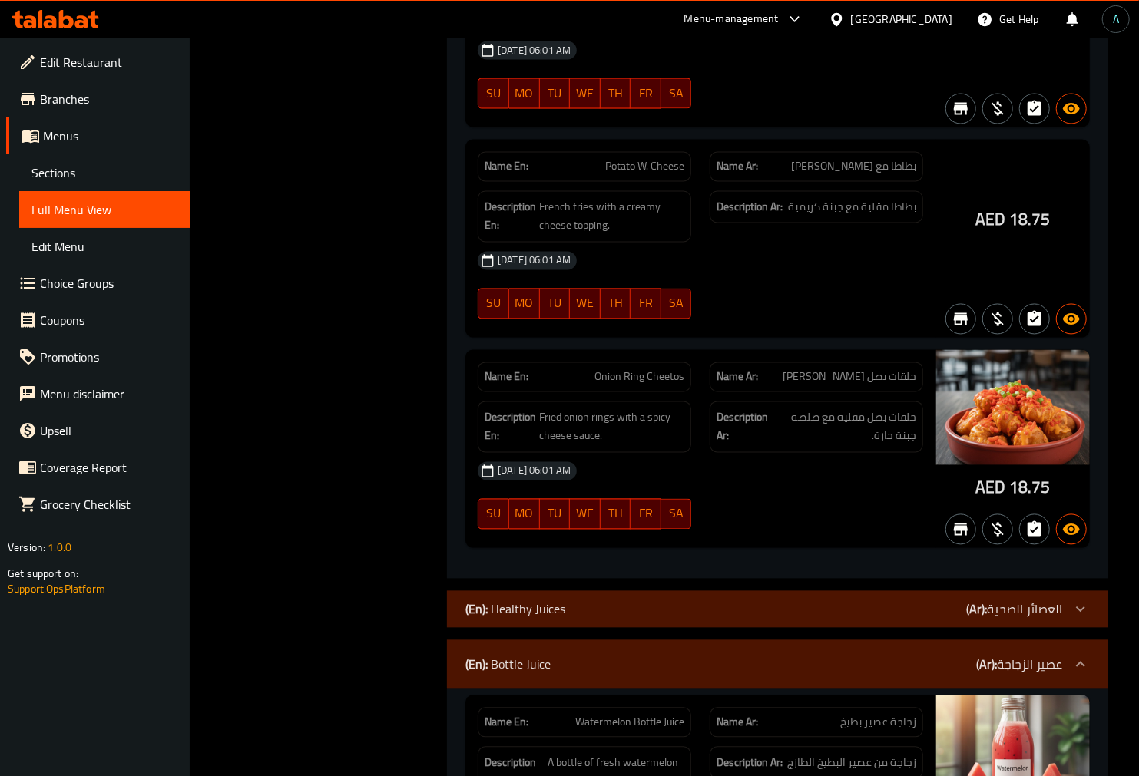
click at [513, 640] on div "(En): Bottle Juice (Ar): عصير الزجاجة" at bounding box center [777, 664] width 661 height 49
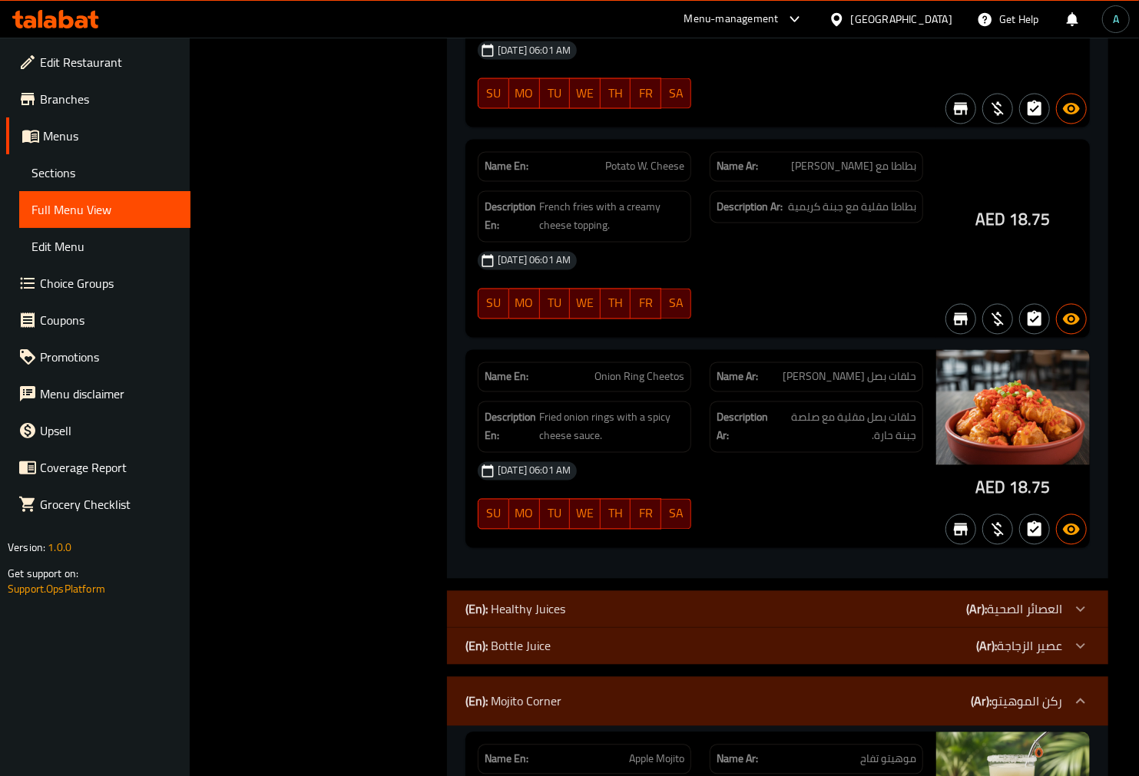
click at [540, 693] on p "(En): Mojito Corner" at bounding box center [513, 702] width 96 height 18
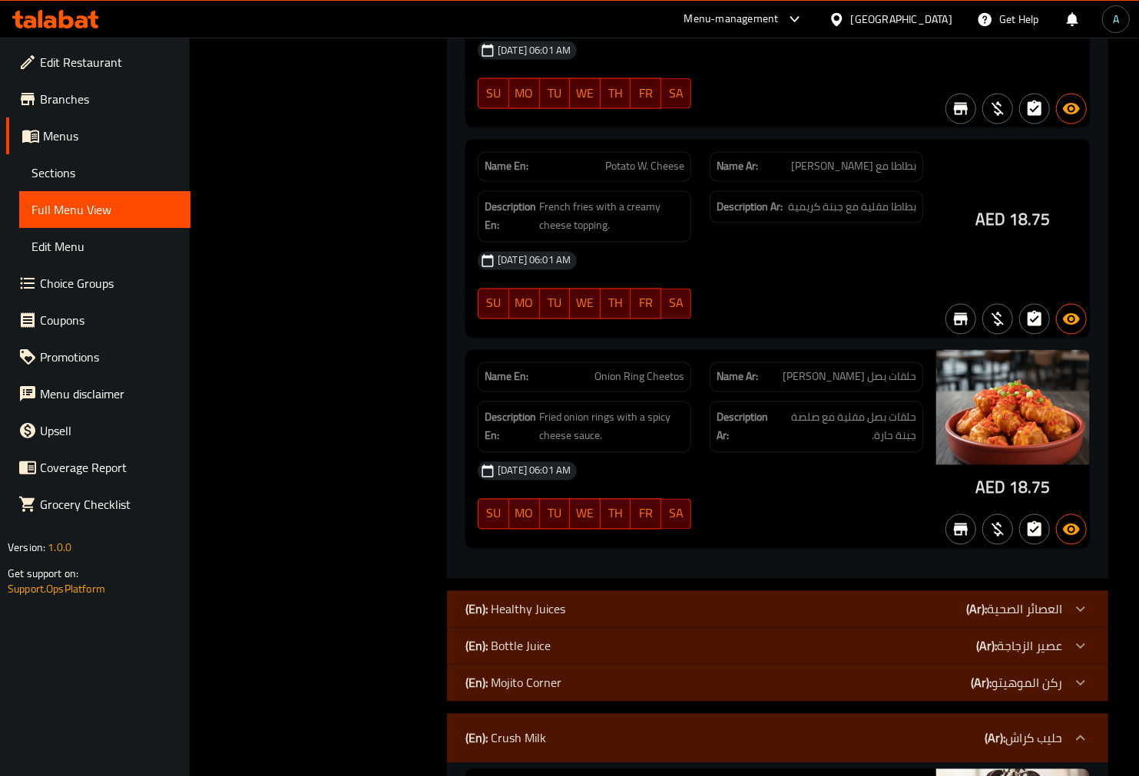
scroll to position [42733, 0]
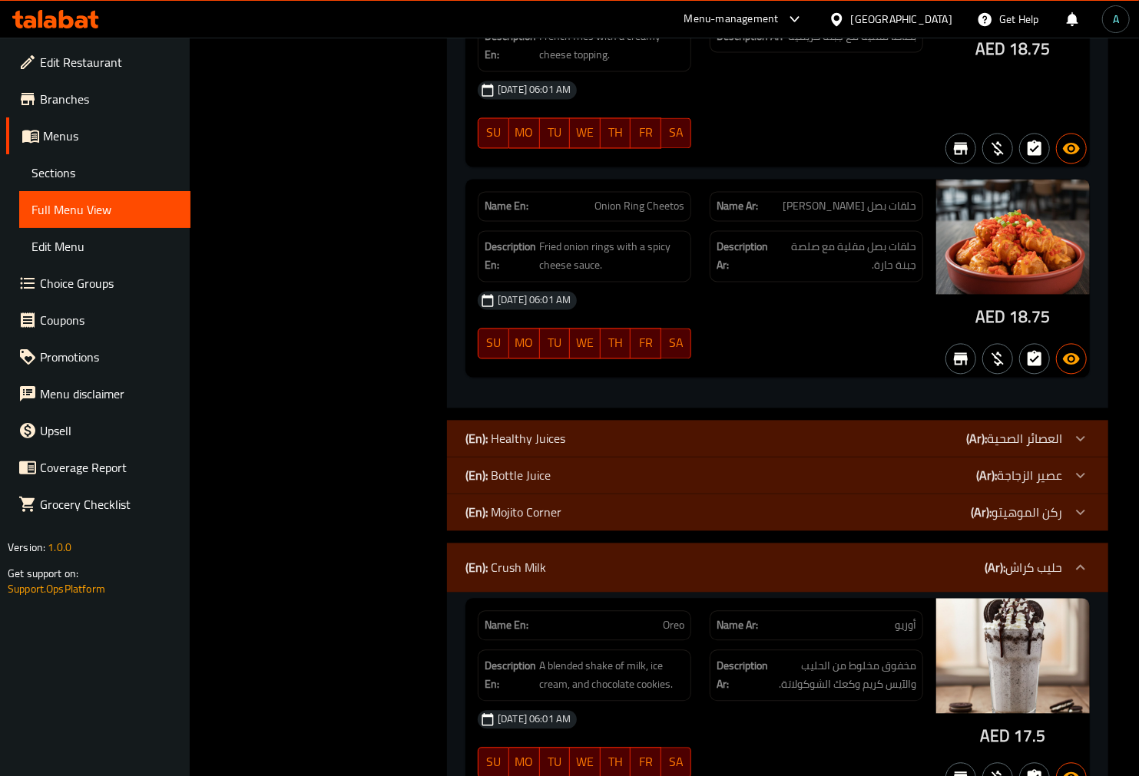
click at [564, 558] on div "(En): Crush Milk (Ar): حليب كراش" at bounding box center [763, 567] width 597 height 18
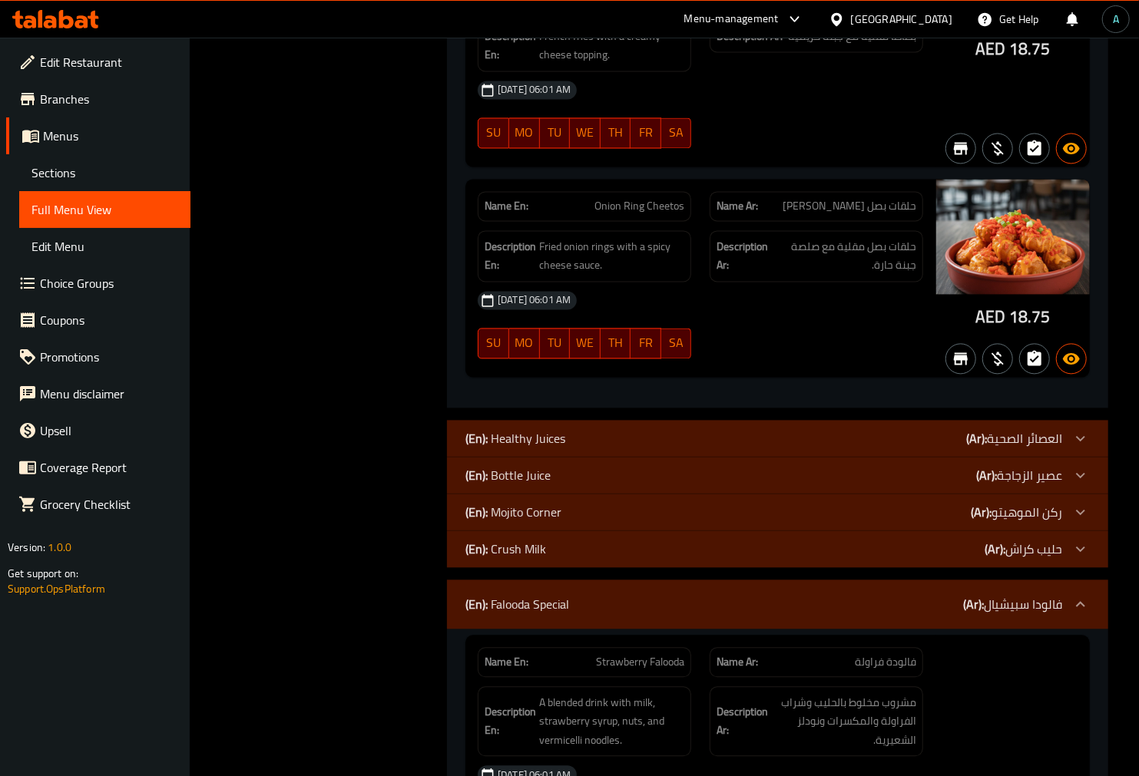
click at [548, 580] on div "(En): Falooda Special (Ar): فالودا سبيشيال" at bounding box center [777, 604] width 661 height 49
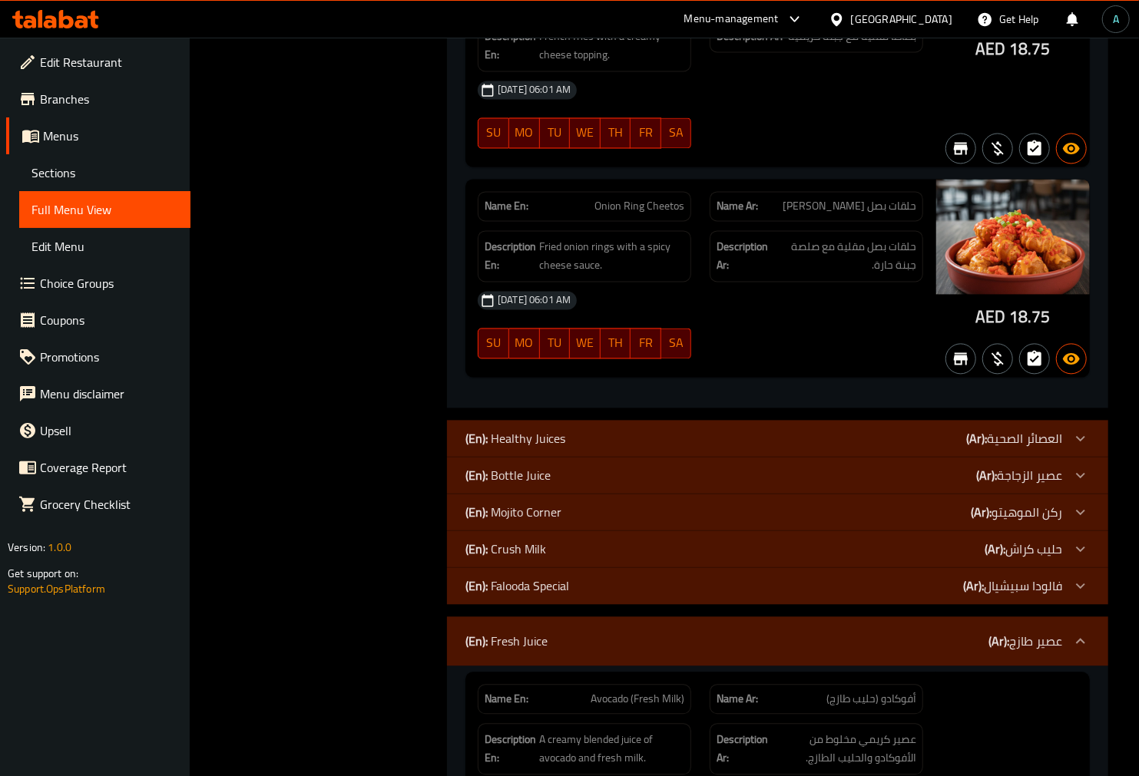
click at [548, 567] on div "(En): Falooda Special (Ar): فالودا سبيشيال" at bounding box center [777, 585] width 661 height 37
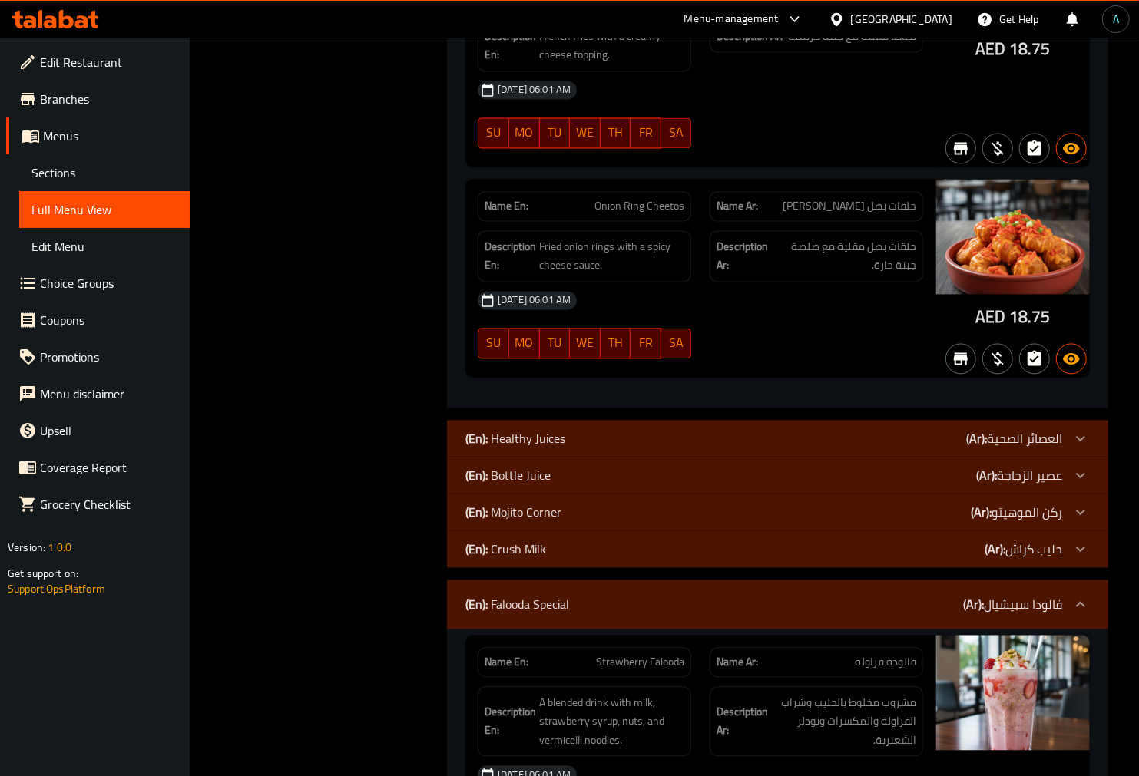
click at [557, 595] on p "(En): Falooda Special" at bounding box center [517, 604] width 104 height 18
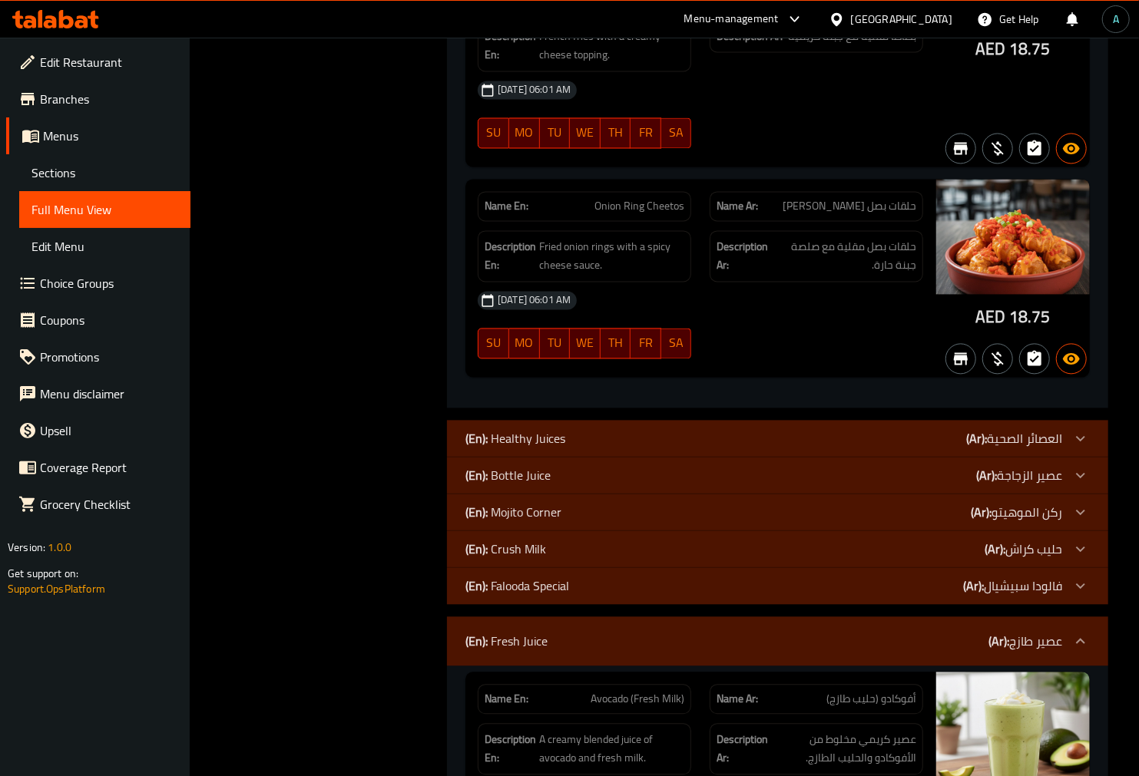
click at [555, 617] on div "(En): Fresh Juice (Ar): عصير طازج" at bounding box center [777, 641] width 661 height 49
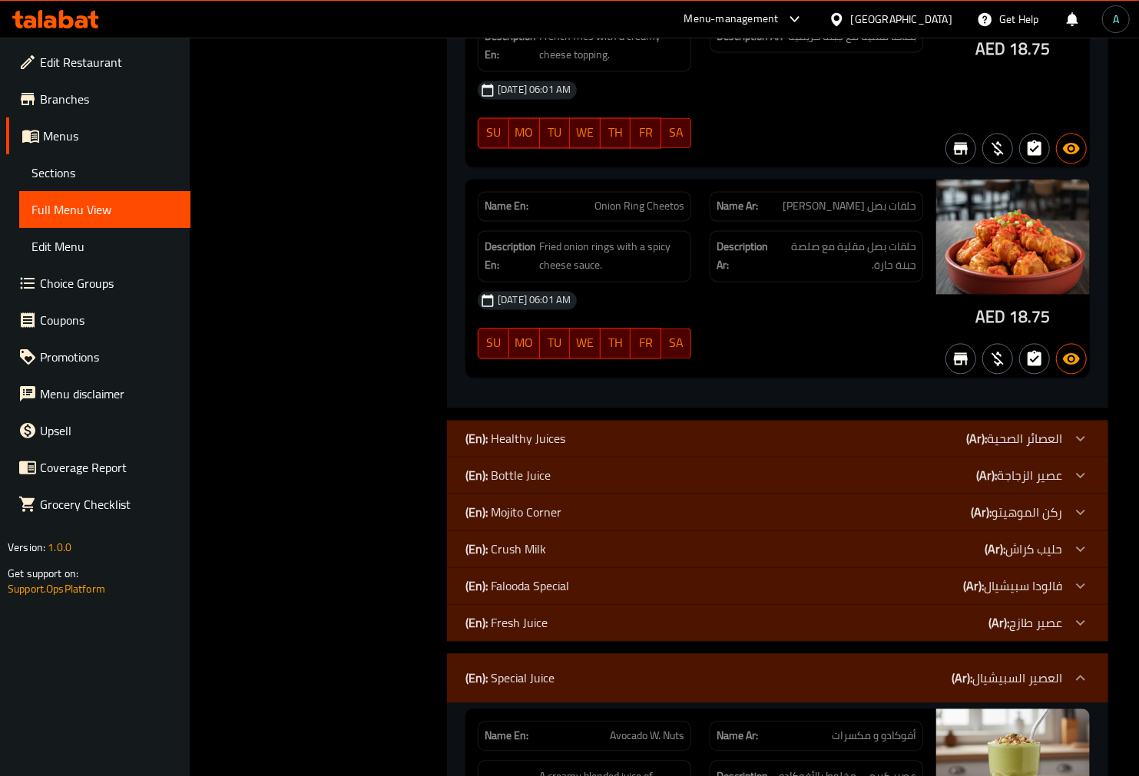
click at [546, 669] on p "(En): Special Juice" at bounding box center [509, 678] width 89 height 18
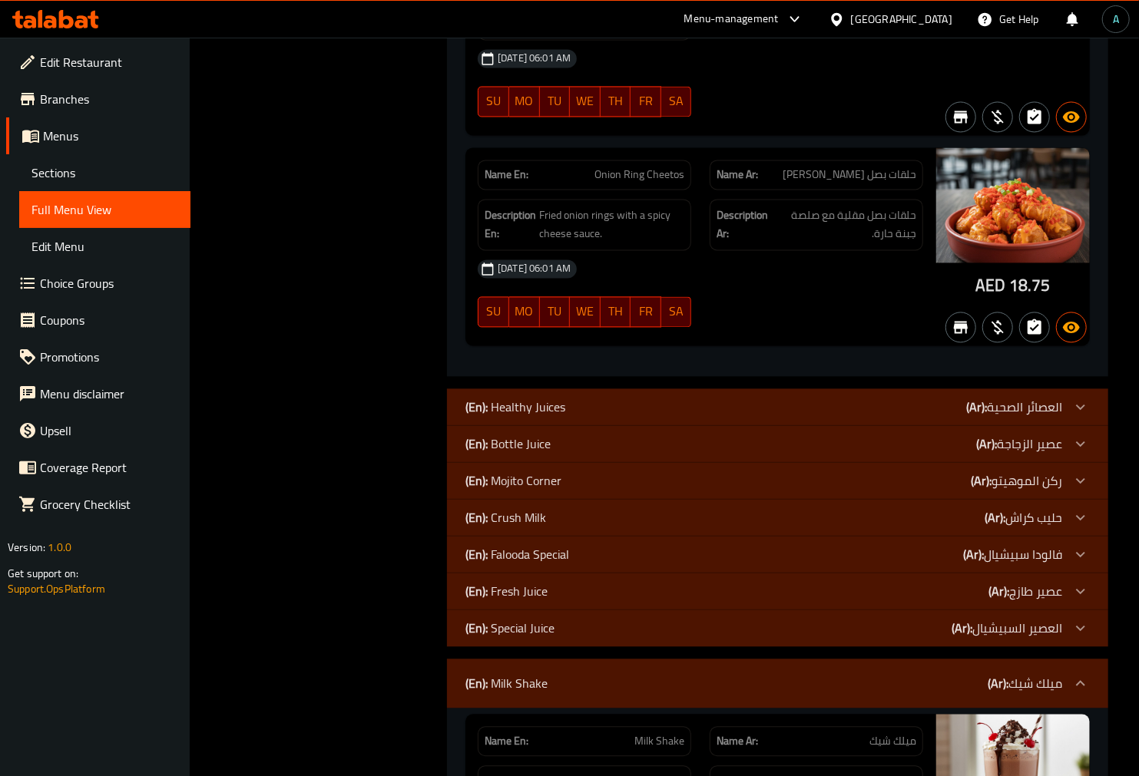
scroll to position [42818, 0]
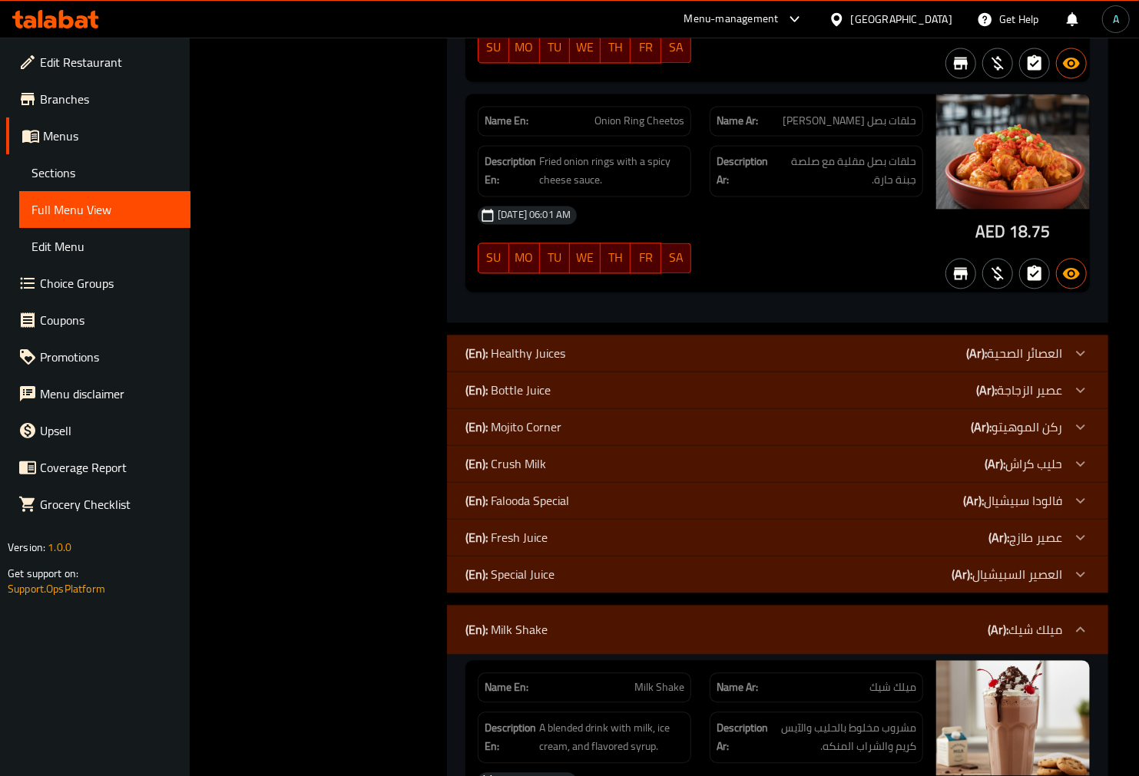
click at [535, 620] on p "(En): Milk Shake" at bounding box center [506, 629] width 82 height 18
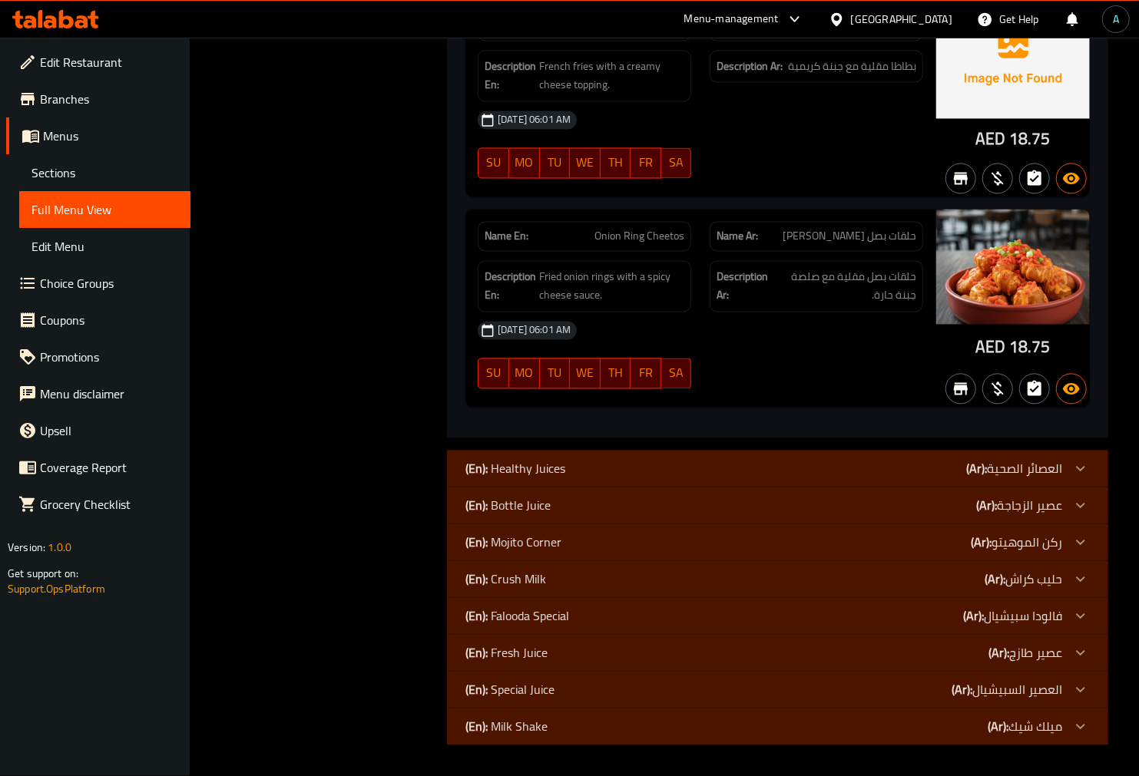
scroll to position [42475, 0]
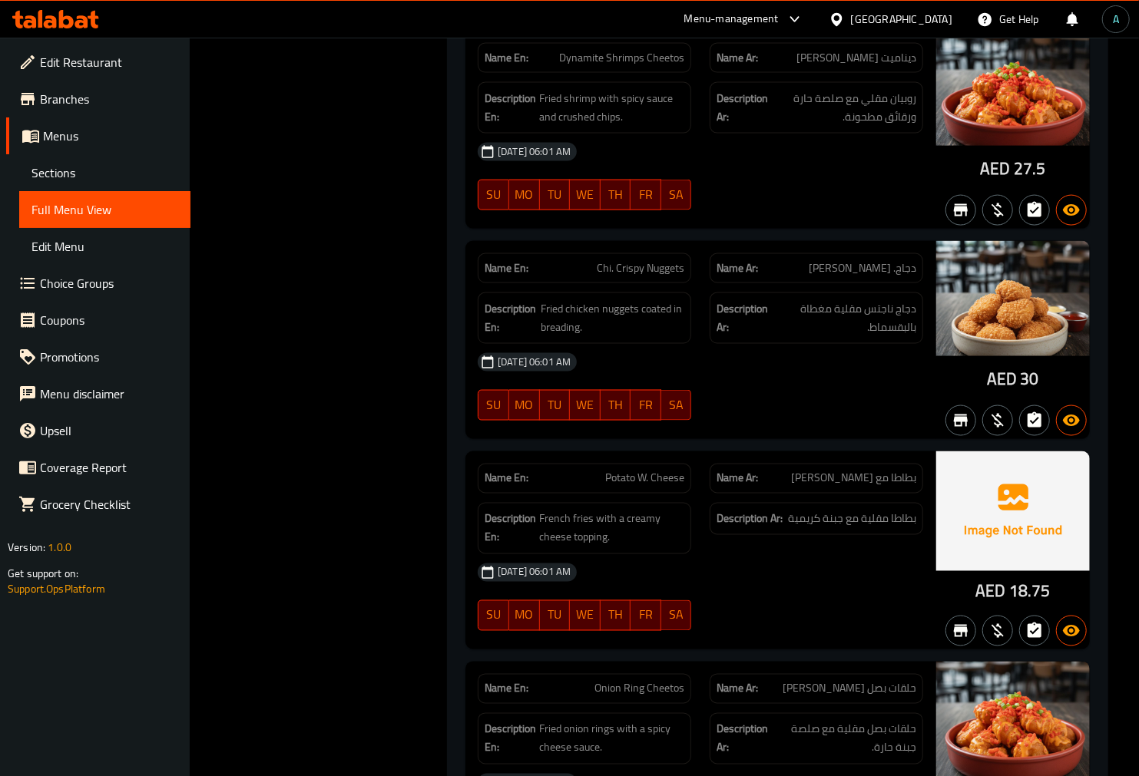
scroll to position [0, 0]
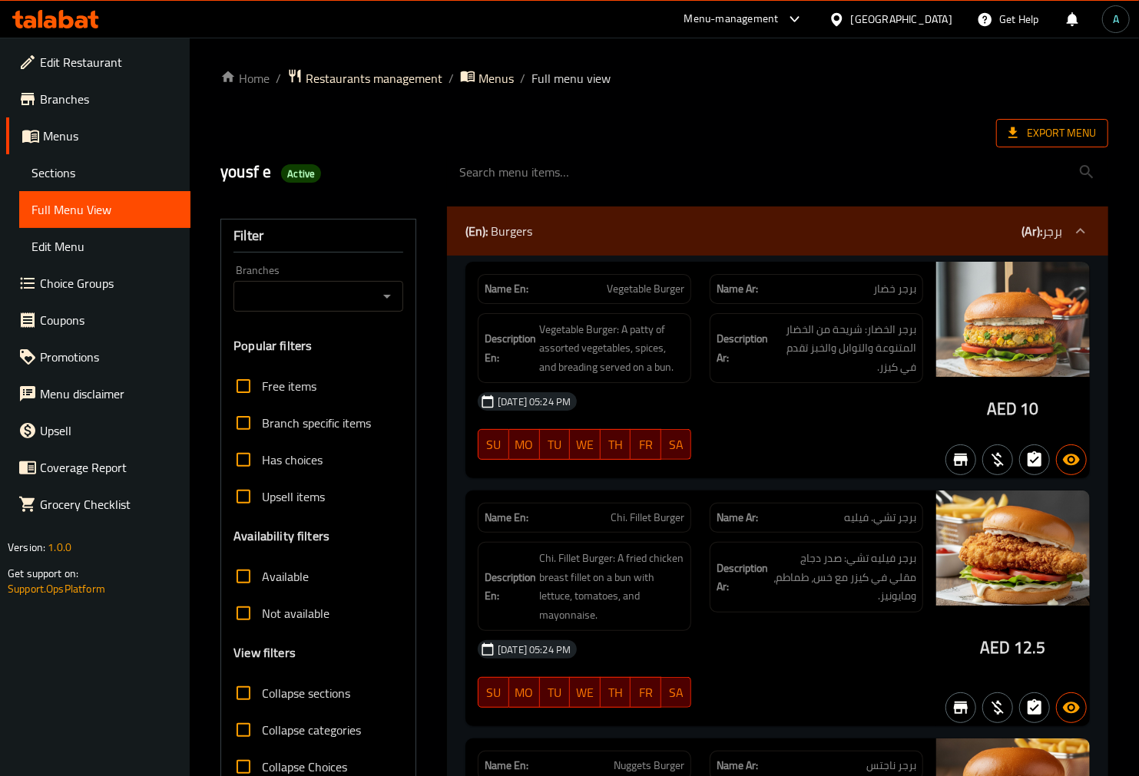
click at [1079, 120] on span "Export Menu" at bounding box center [1052, 133] width 112 height 28
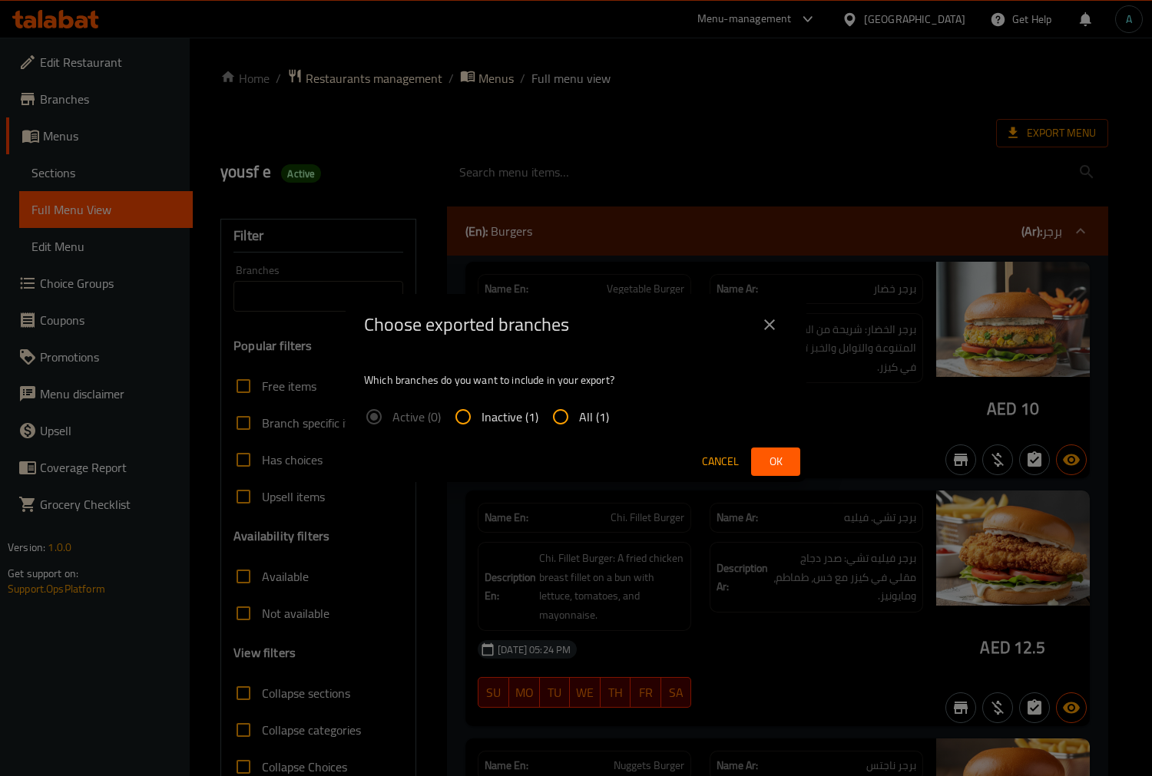
click at [574, 409] on input "All (1)" at bounding box center [560, 416] width 37 height 37
radio input "true"
click at [776, 473] on button "Ok" at bounding box center [775, 462] width 49 height 28
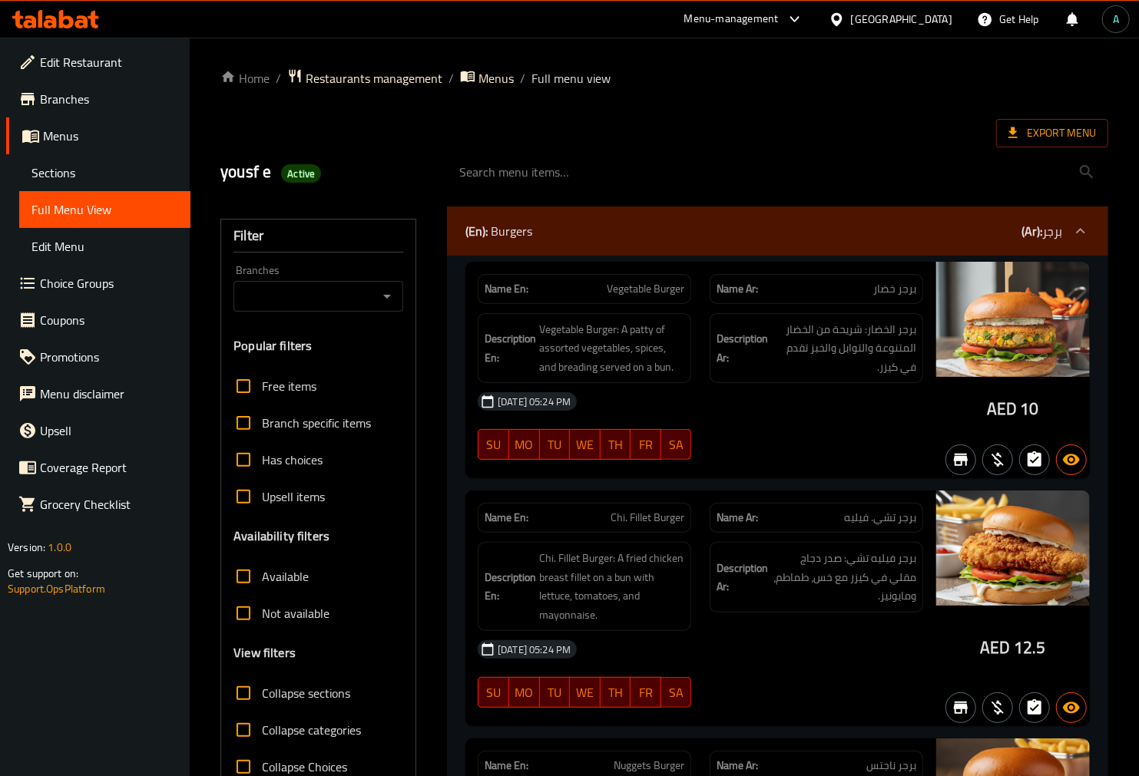
click at [62, 15] on icon at bounding box center [66, 19] width 15 height 18
